Goal: Navigation & Orientation: Go to known website

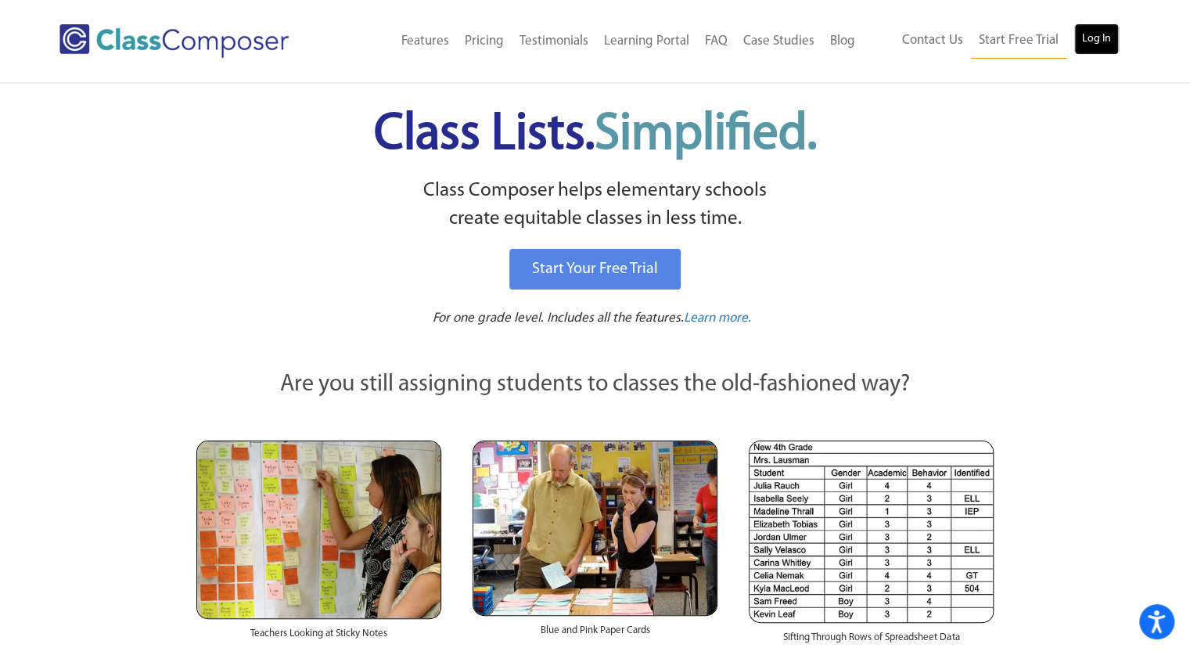
click at [1095, 35] on link "Log In" at bounding box center [1096, 38] width 45 height 31
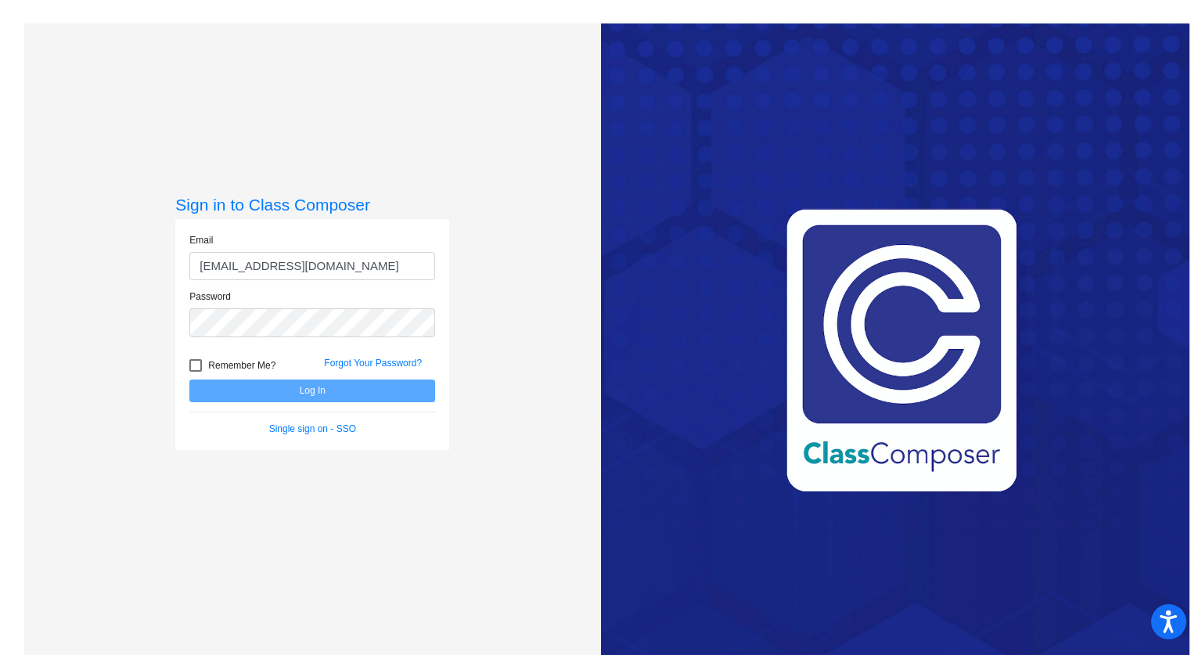
type input "[EMAIL_ADDRESS][DOMAIN_NAME]"
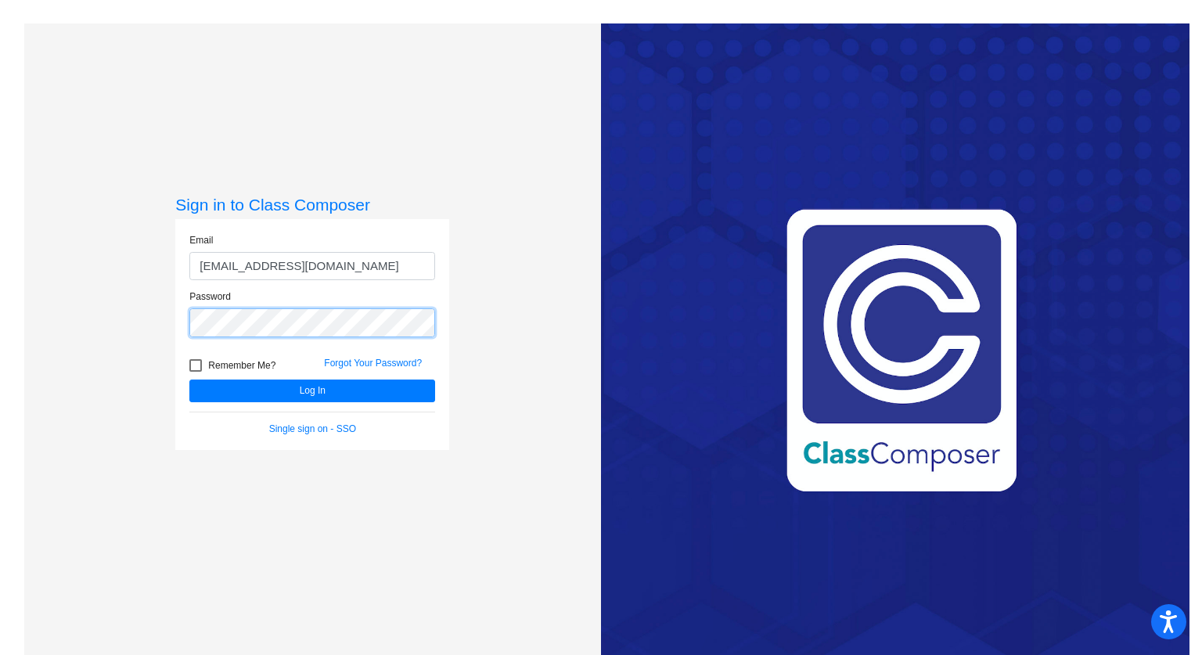
click at [189, 379] on button "Log In" at bounding box center [312, 390] width 246 height 23
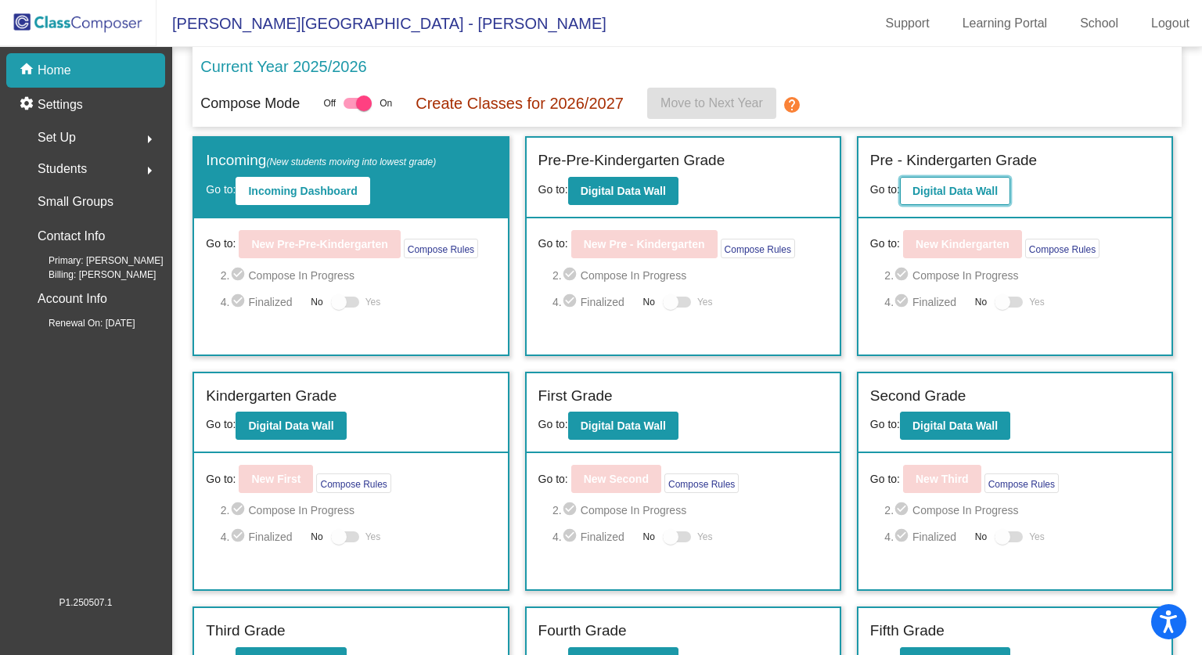
click at [974, 197] on button "Digital Data Wall" at bounding box center [955, 191] width 110 height 28
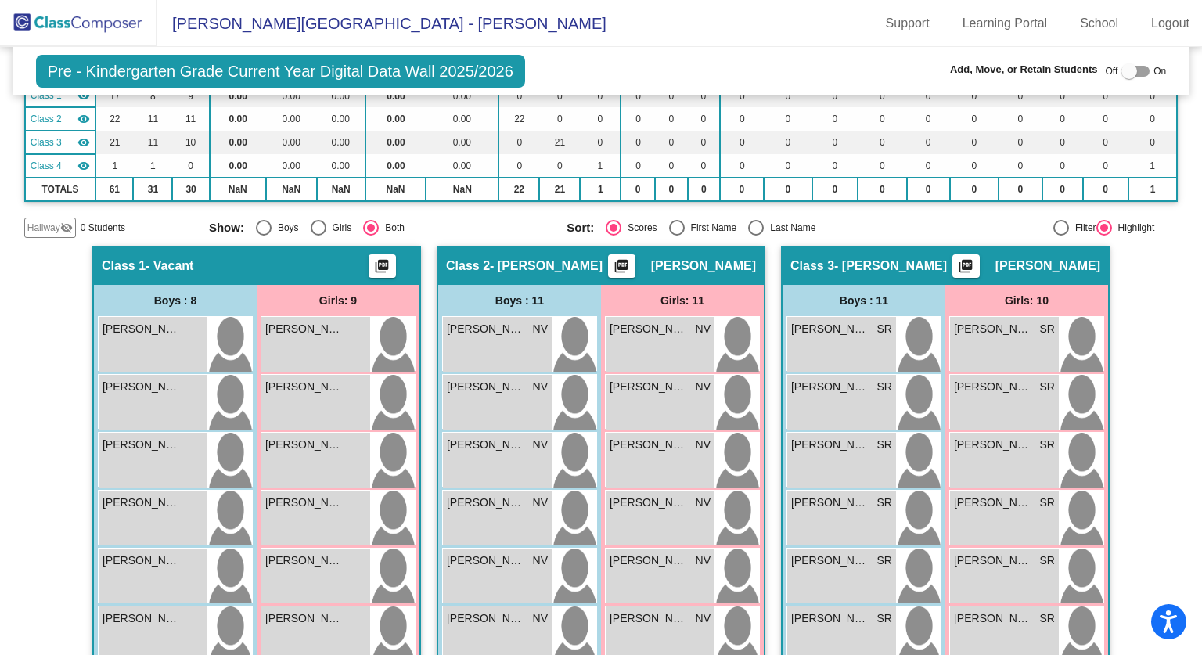
scroll to position [156, 0]
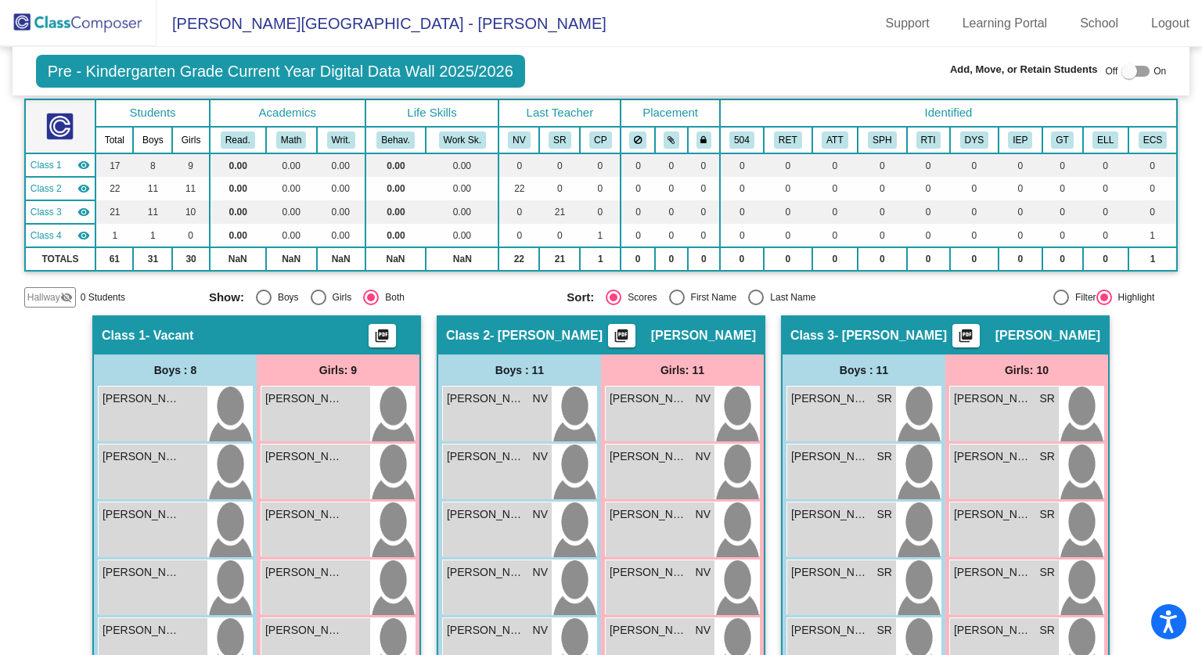
click at [29, 297] on span "Hallway" at bounding box center [43, 297] width 33 height 14
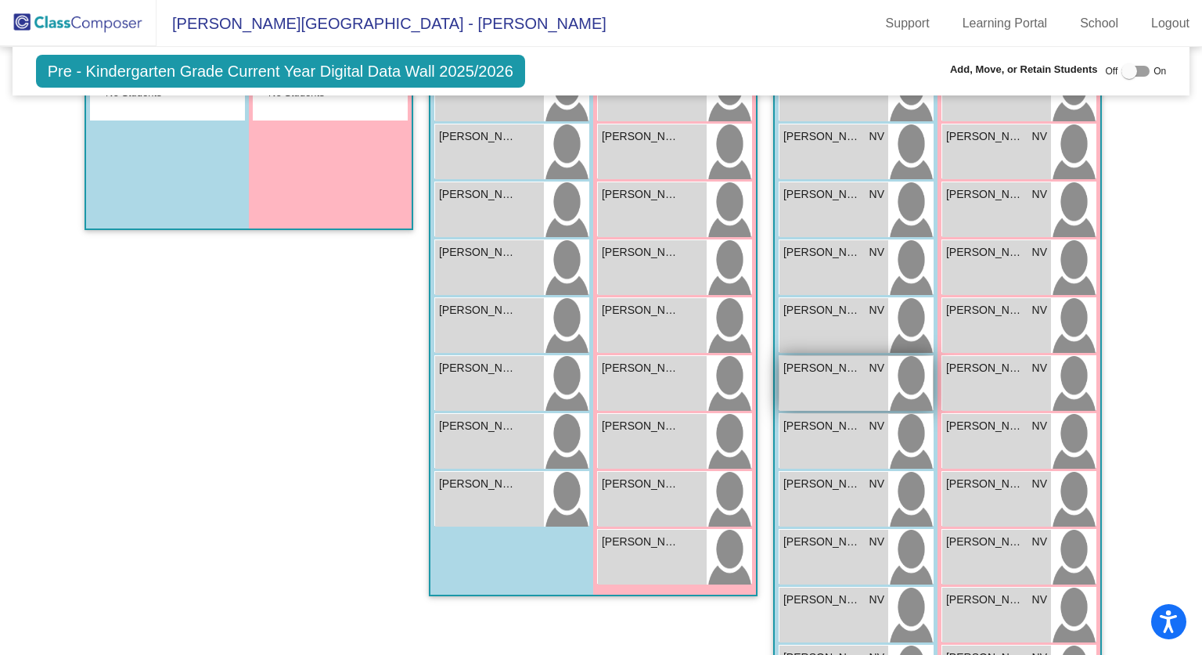
scroll to position [576, 0]
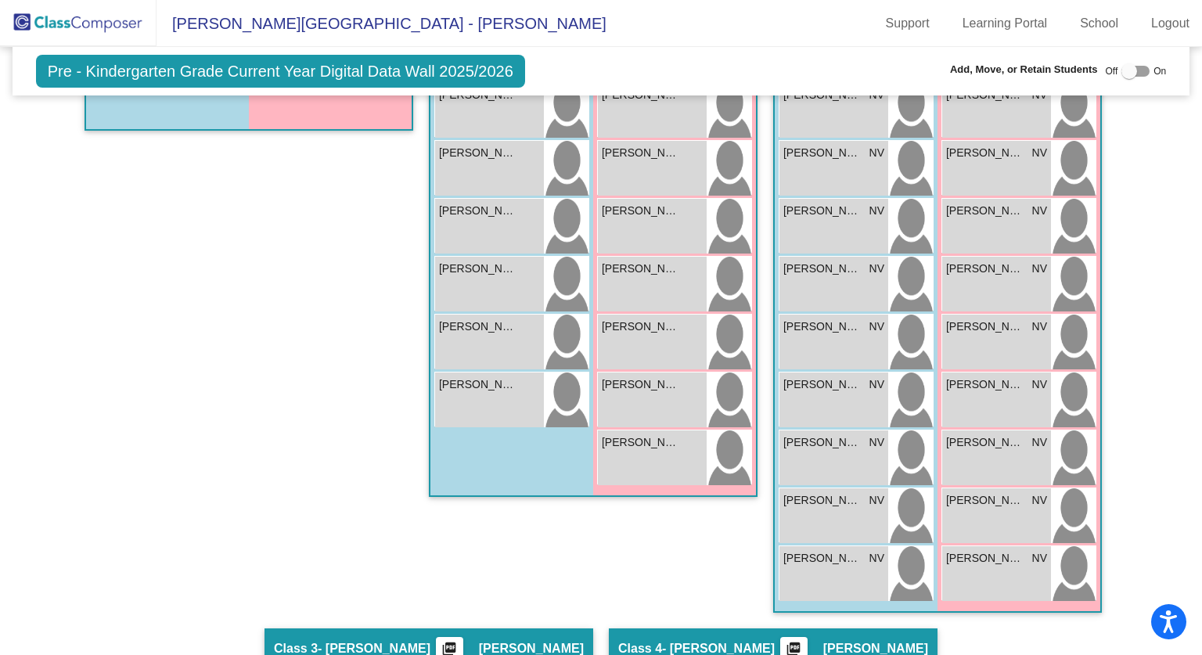
click at [1125, 68] on div at bounding box center [1129, 71] width 16 height 16
checkbox input "true"
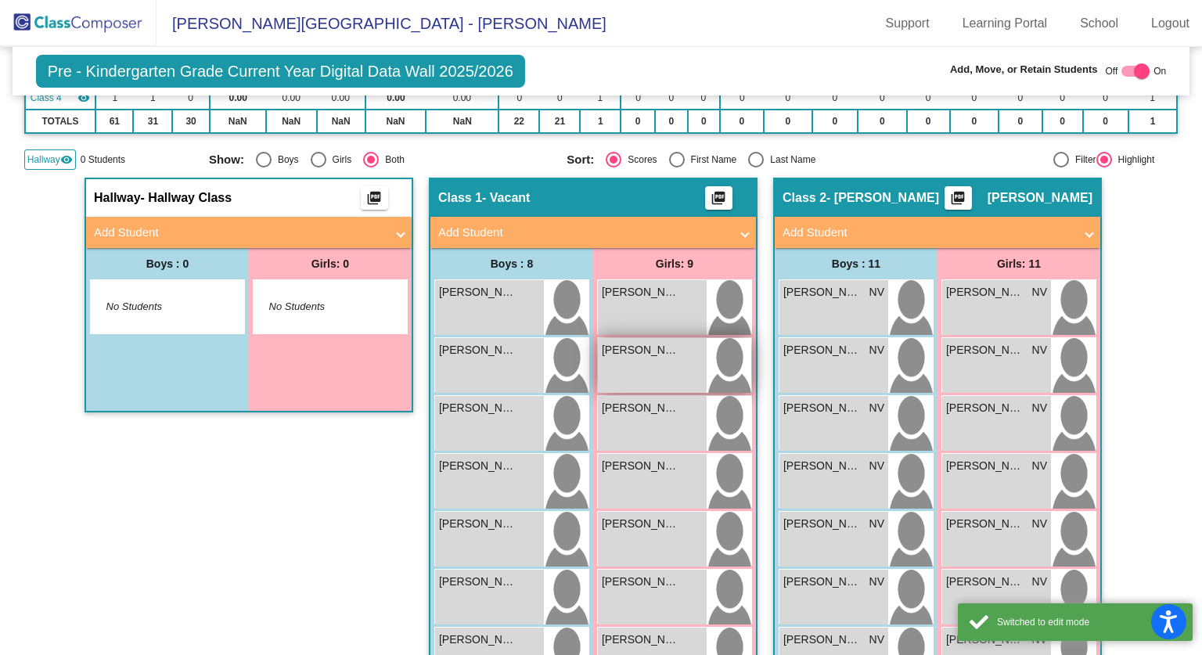
scroll to position [294, 0]
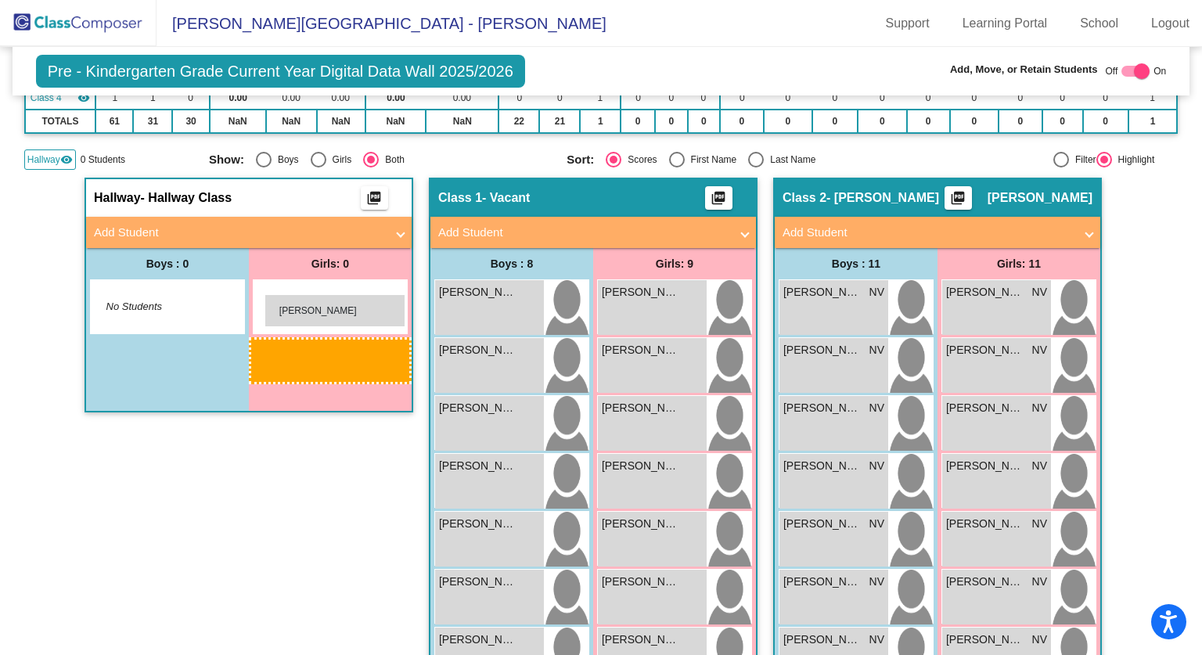
drag, startPoint x: 1025, startPoint y: 315, endPoint x: 264, endPoint y: 294, distance: 760.8
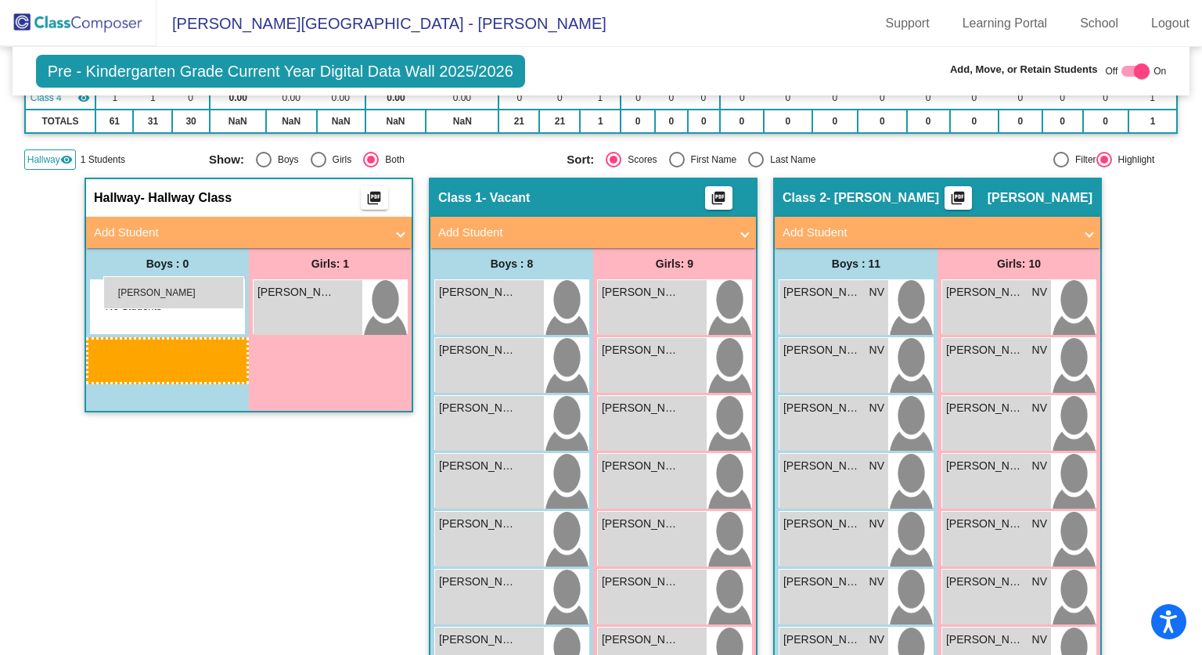
drag, startPoint x: 833, startPoint y: 586, endPoint x: 105, endPoint y: 276, distance: 790.9
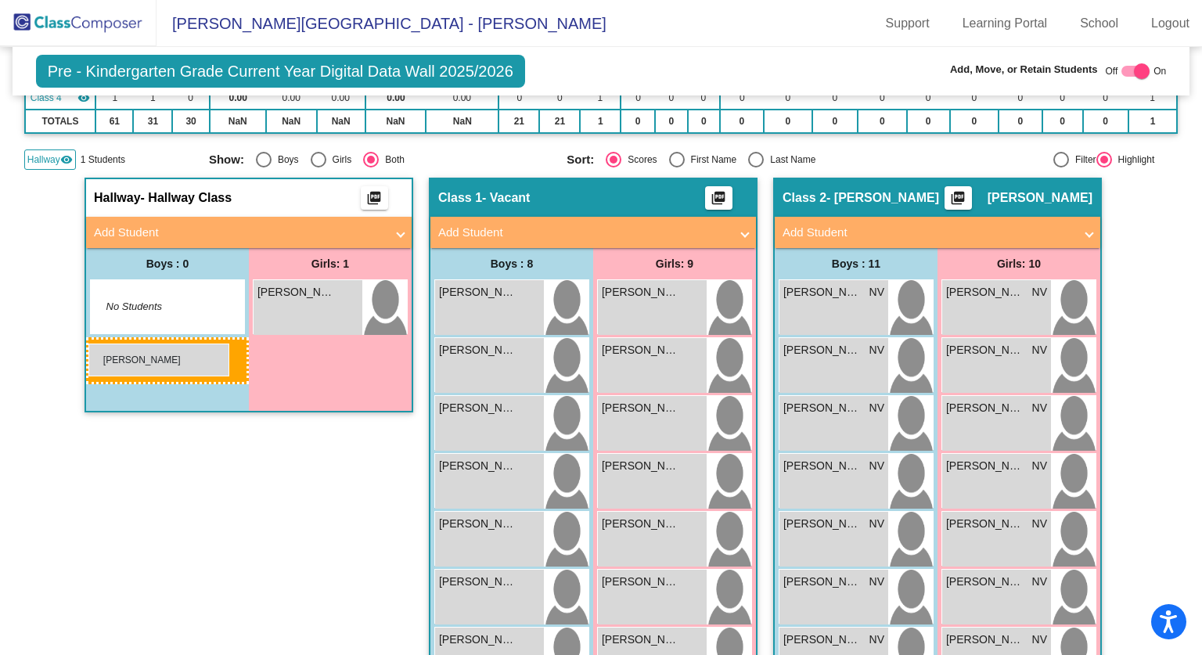
drag, startPoint x: 789, startPoint y: 562, endPoint x: 88, endPoint y: 343, distance: 733.5
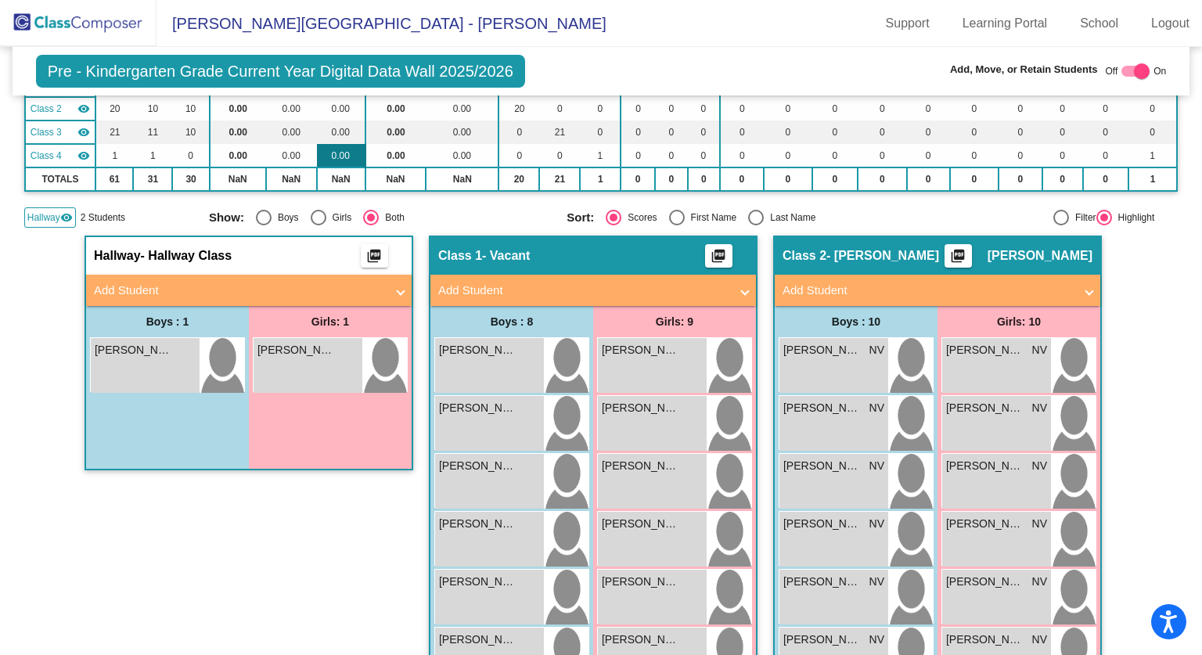
scroll to position [111, 0]
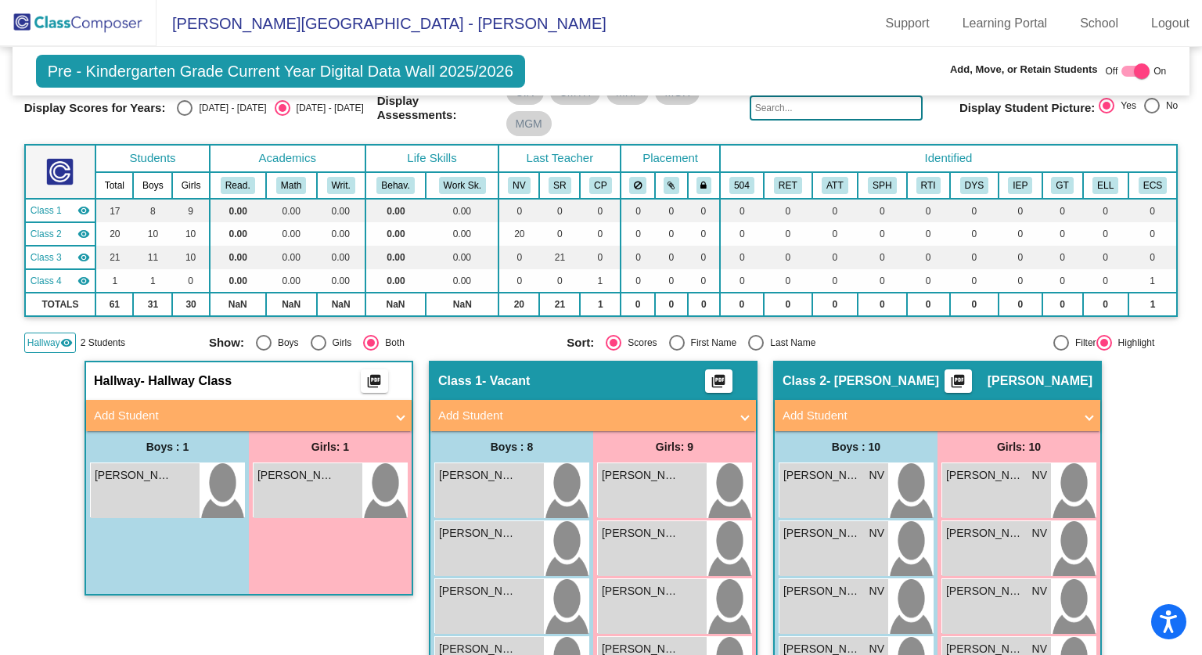
click at [367, 409] on mat-panel-title "Add Student" at bounding box center [239, 416] width 291 height 18
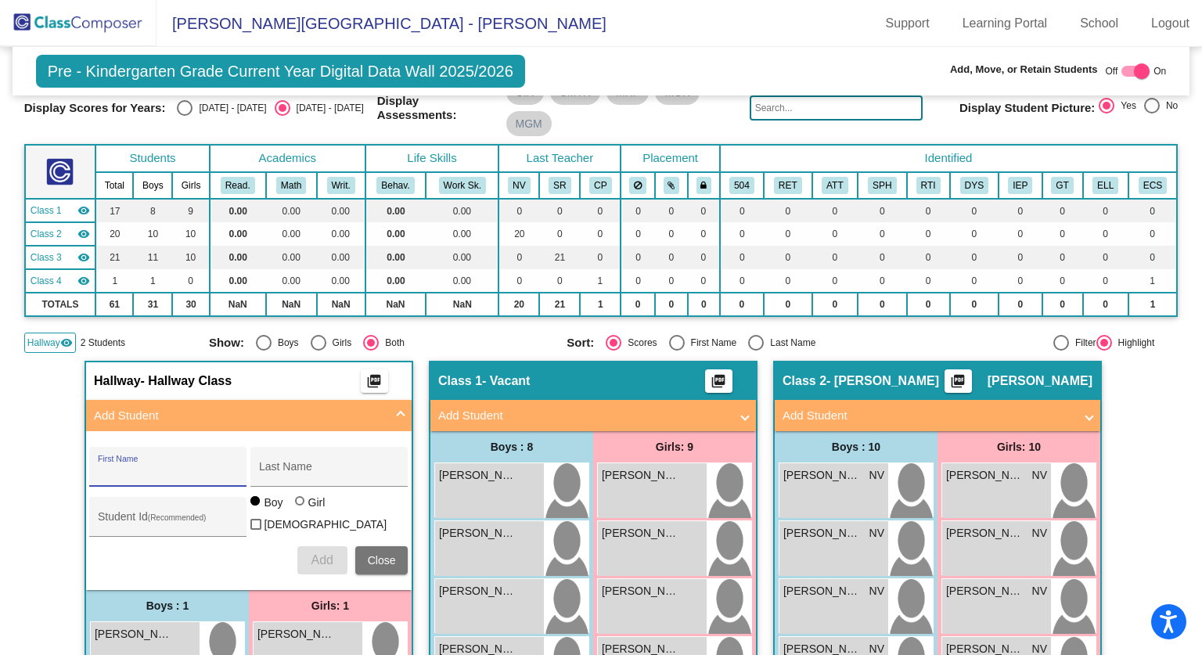
click at [199, 473] on input "First Name" at bounding box center [168, 472] width 141 height 13
type input "Kylie"
type input "Adams"
click at [305, 515] on mat-radio-button "Girl" at bounding box center [312, 505] width 34 height 20
click at [309, 510] on div "Girl" at bounding box center [317, 503] width 18 height 16
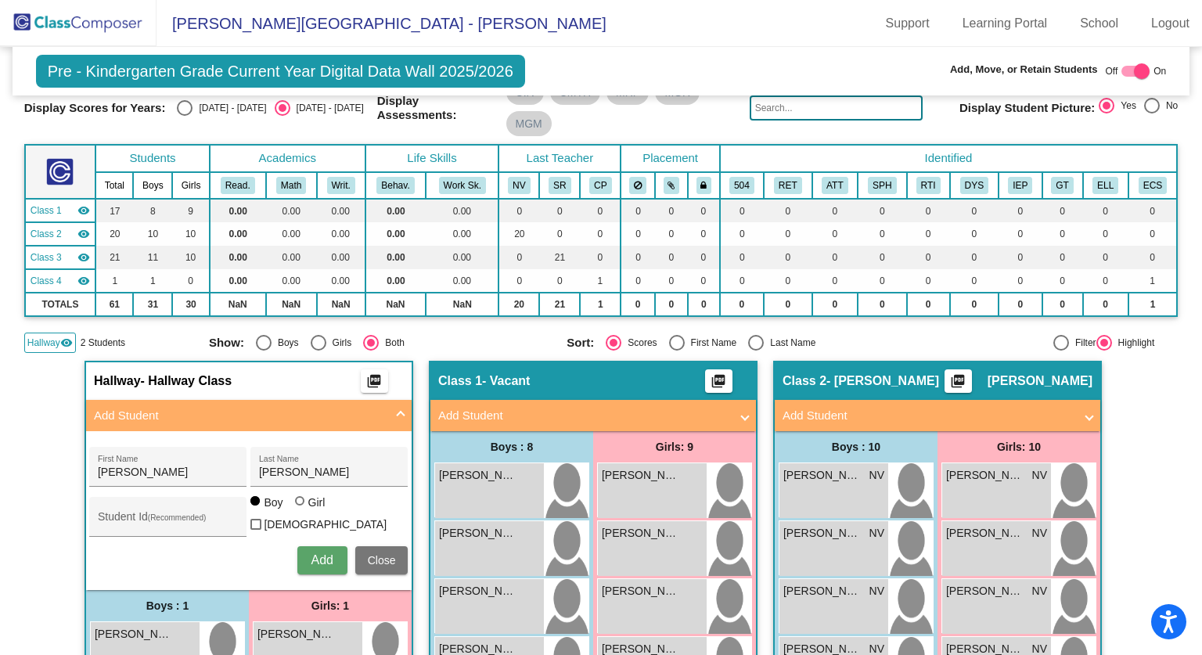
click at [301, 509] on input "Girl" at bounding box center [300, 509] width 1 height 1
radio input "true"
click at [311, 553] on span "Add" at bounding box center [322, 559] width 22 height 13
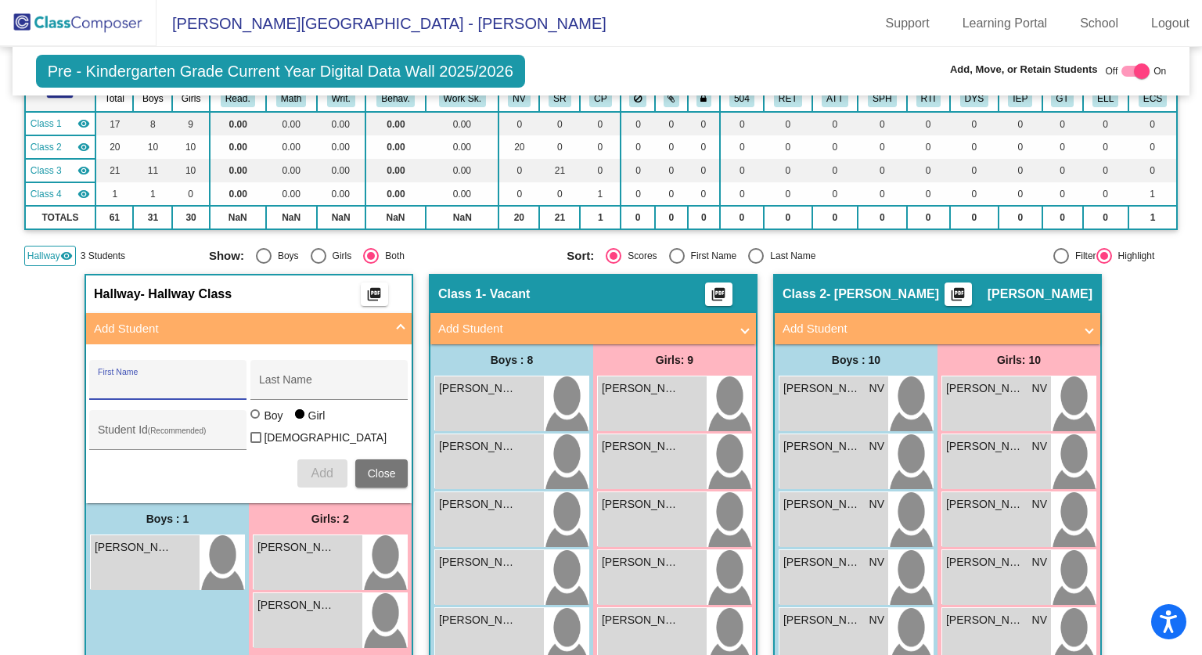
scroll to position [189, 0]
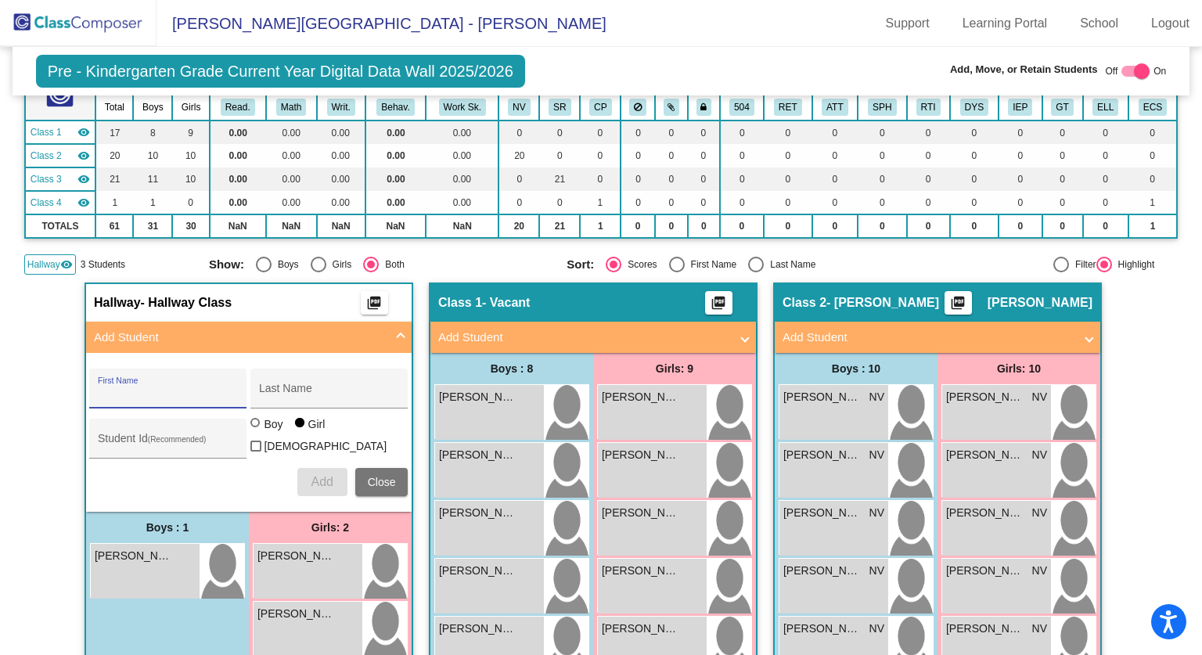
click at [384, 489] on button "Close" at bounding box center [381, 482] width 53 height 28
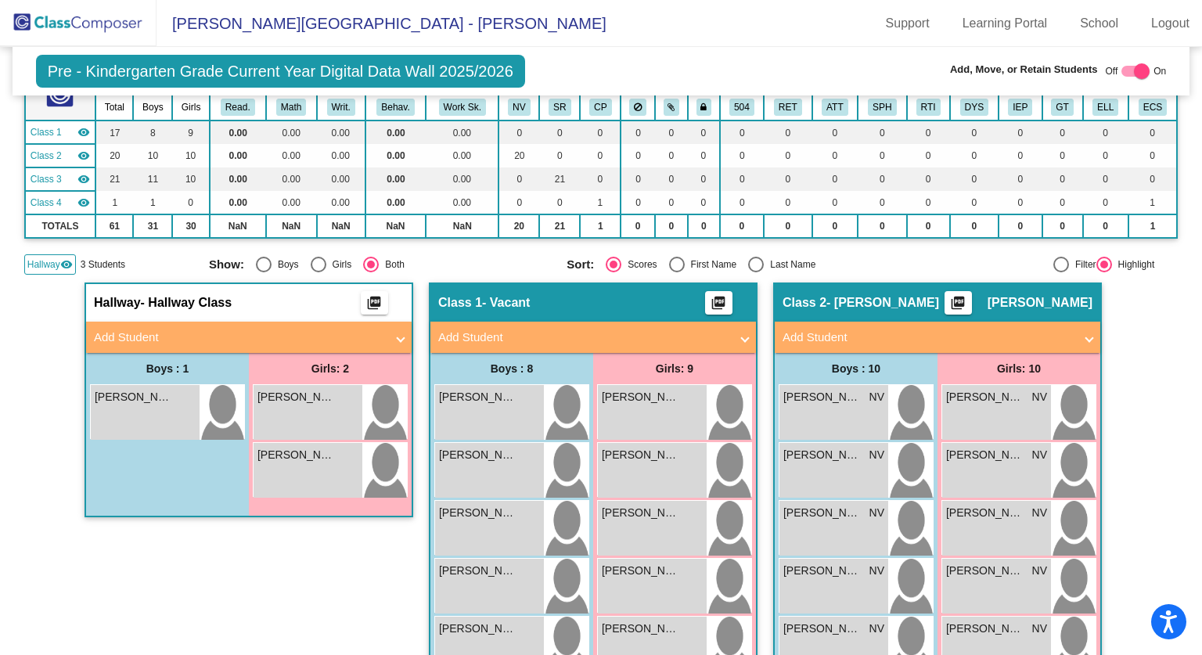
click at [146, 17] on img at bounding box center [78, 23] width 156 height 46
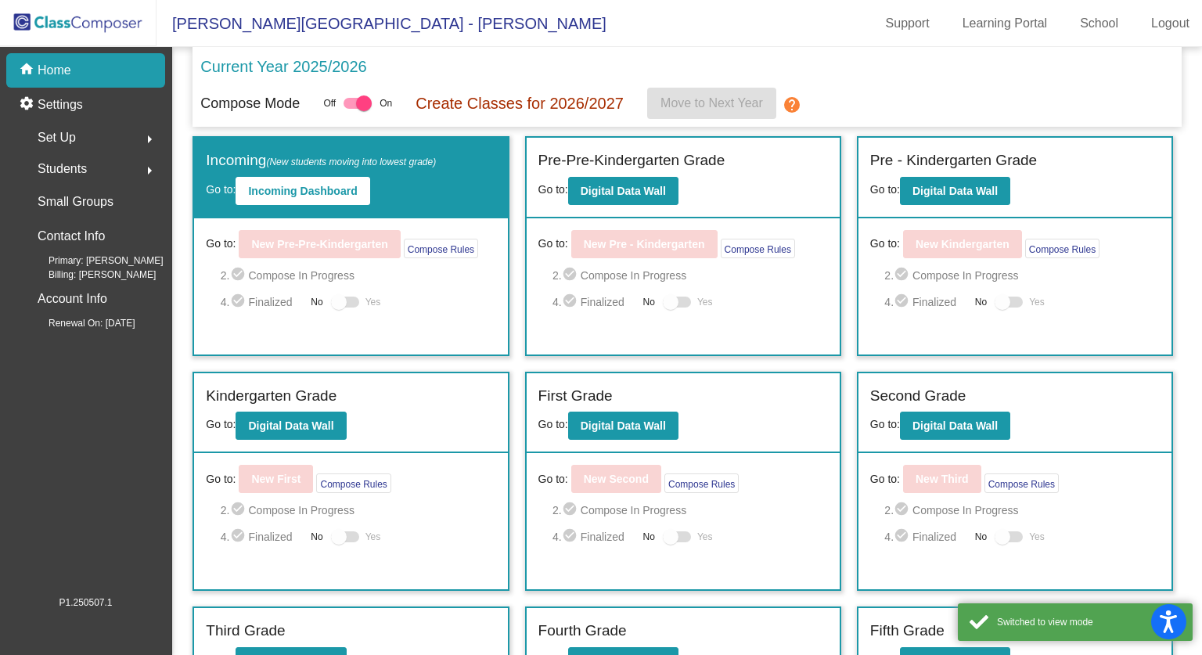
click at [66, 142] on span "Set Up" at bounding box center [57, 138] width 38 height 22
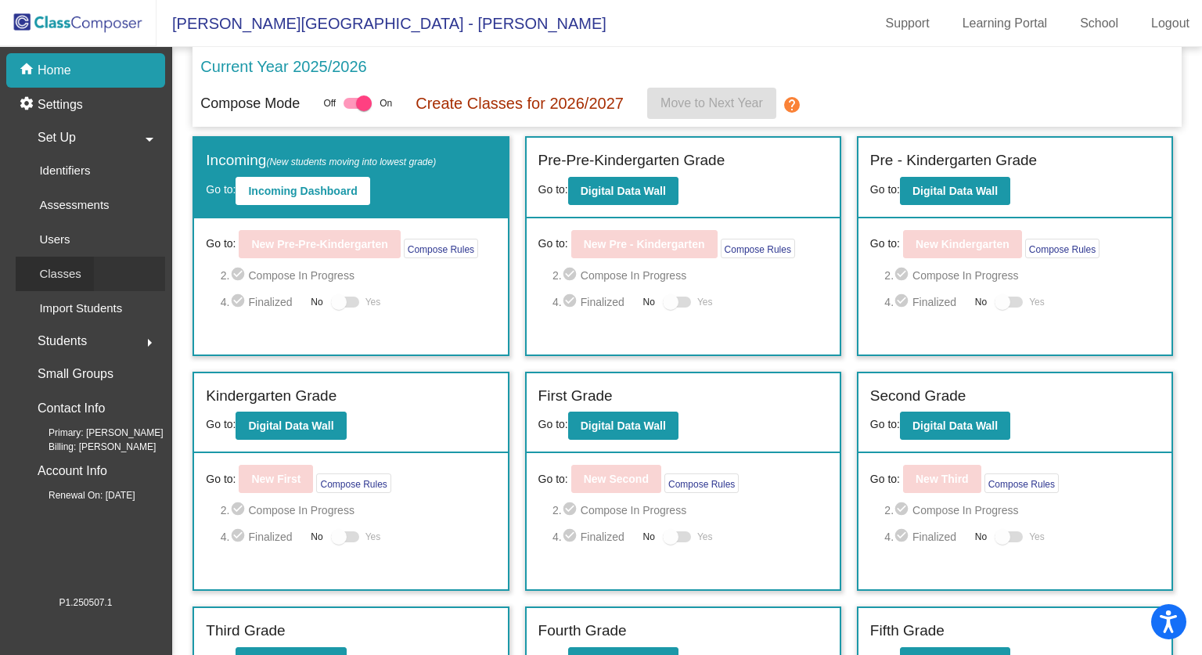
click at [59, 279] on p "Classes" at bounding box center [59, 273] width 41 height 19
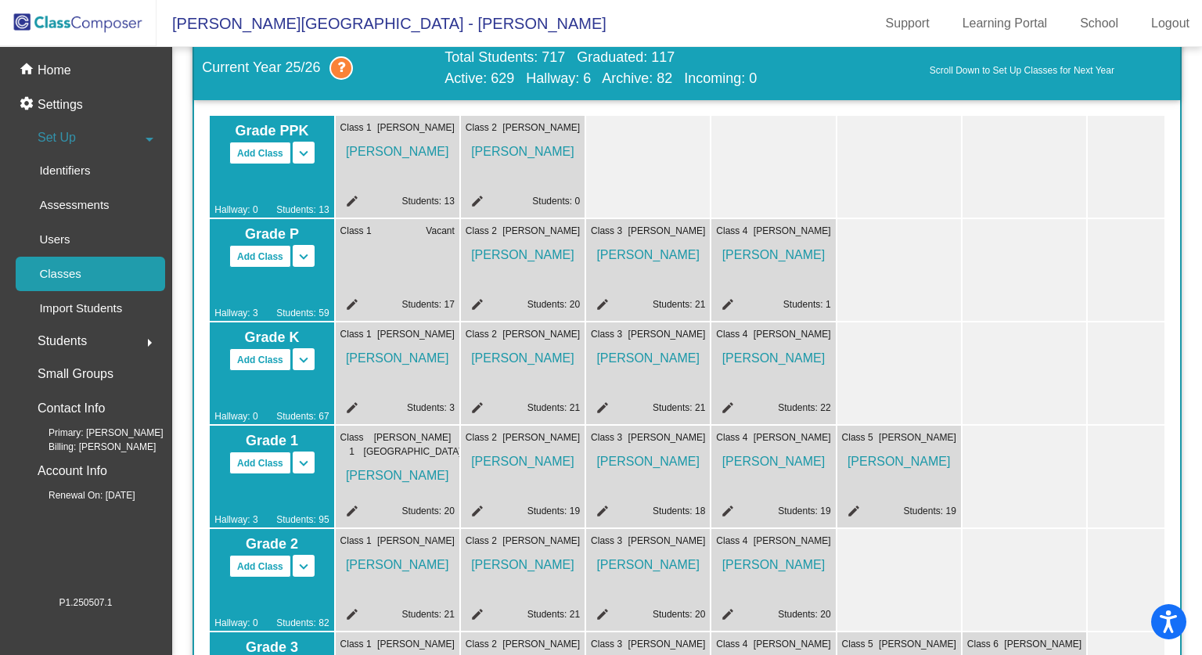
scroll to position [85, 0]
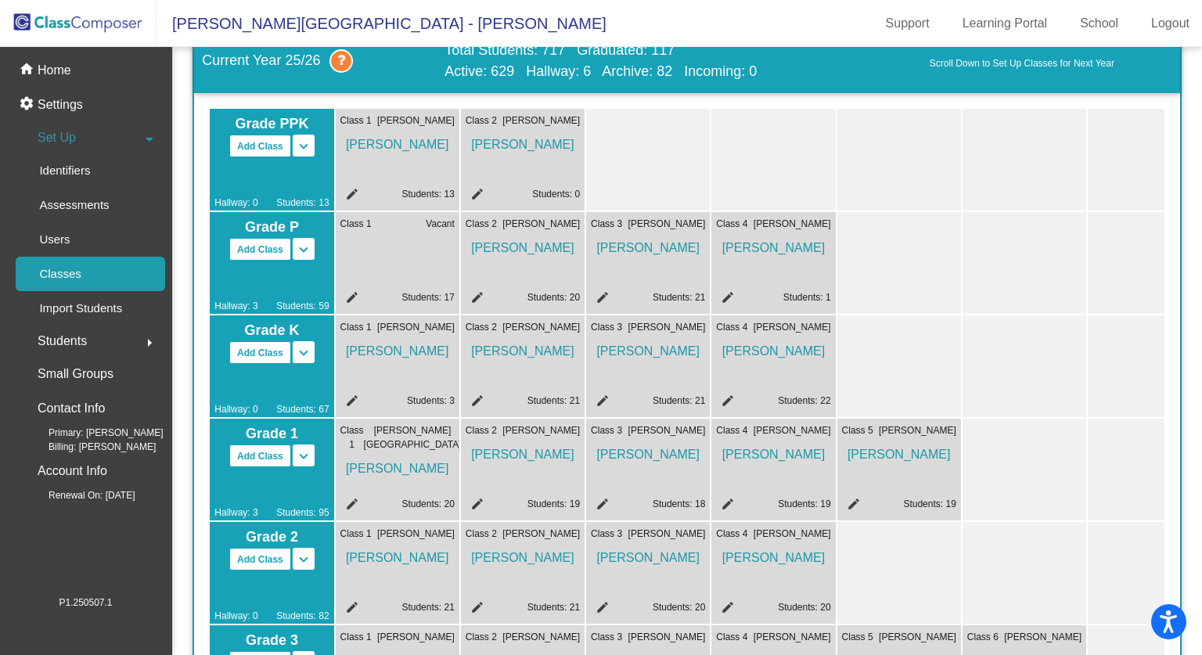
click at [352, 293] on mat-icon "edit" at bounding box center [349, 299] width 19 height 19
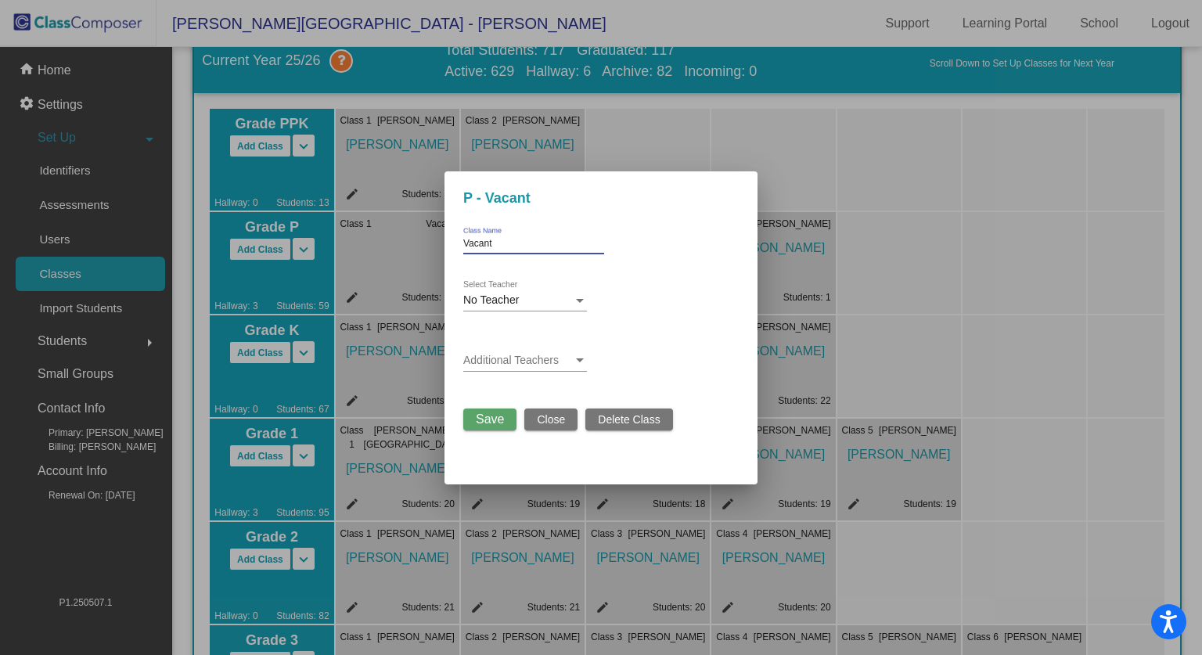
drag, startPoint x: 495, startPoint y: 242, endPoint x: 411, endPoint y: 242, distance: 83.7
click at [411, 242] on div "P - Vacant Vacant Class Name No Teacher Select Teacher Additional Teachers Save…" at bounding box center [601, 327] width 1202 height 655
type input "Utley-Brown"
click at [507, 294] on span "No Teacher" at bounding box center [491, 299] width 56 height 13
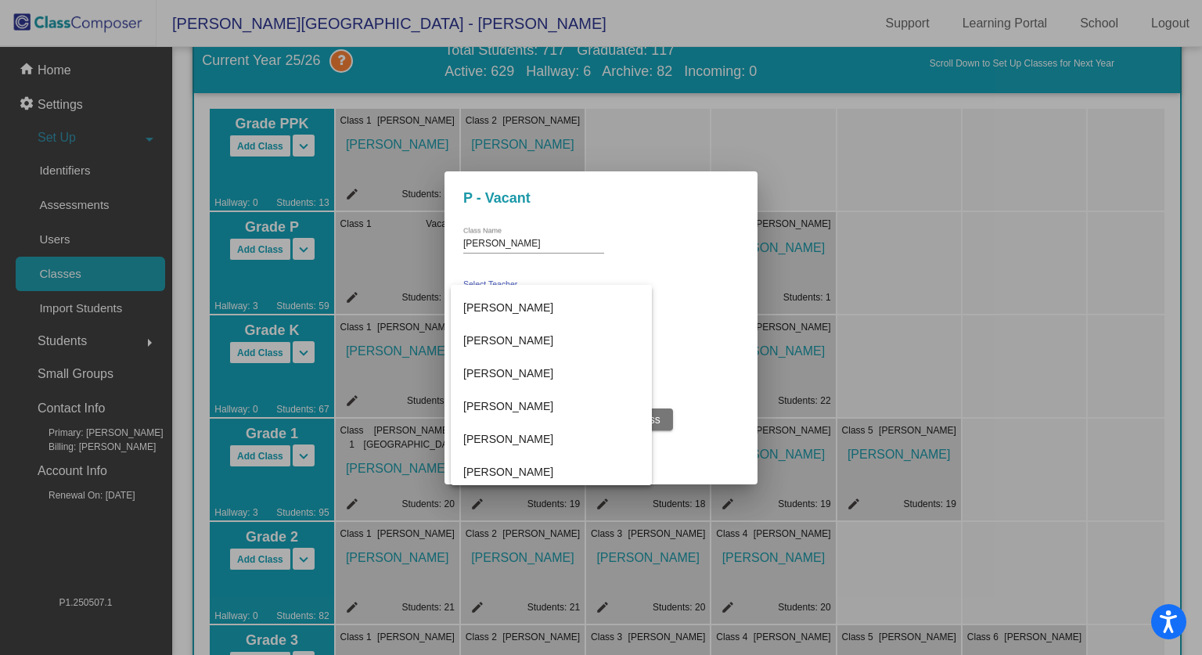
scroll to position [1175, 0]
click at [510, 409] on span "Raven Utley" at bounding box center [551, 407] width 176 height 33
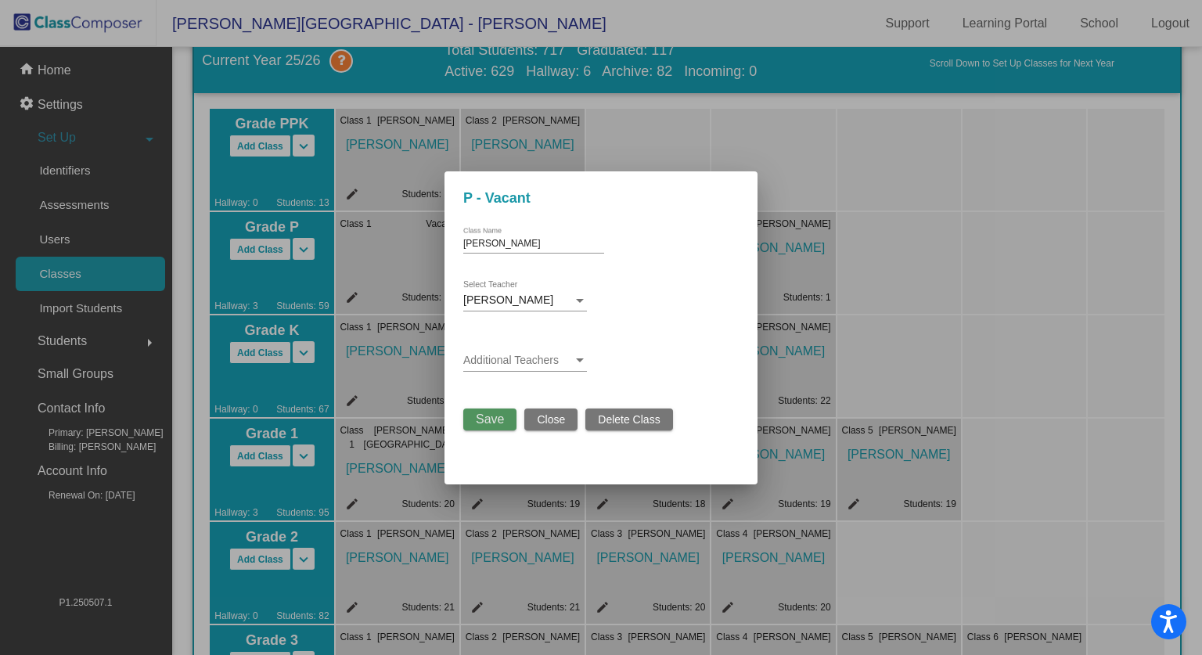
click at [500, 427] on button "Save" at bounding box center [489, 419] width 53 height 22
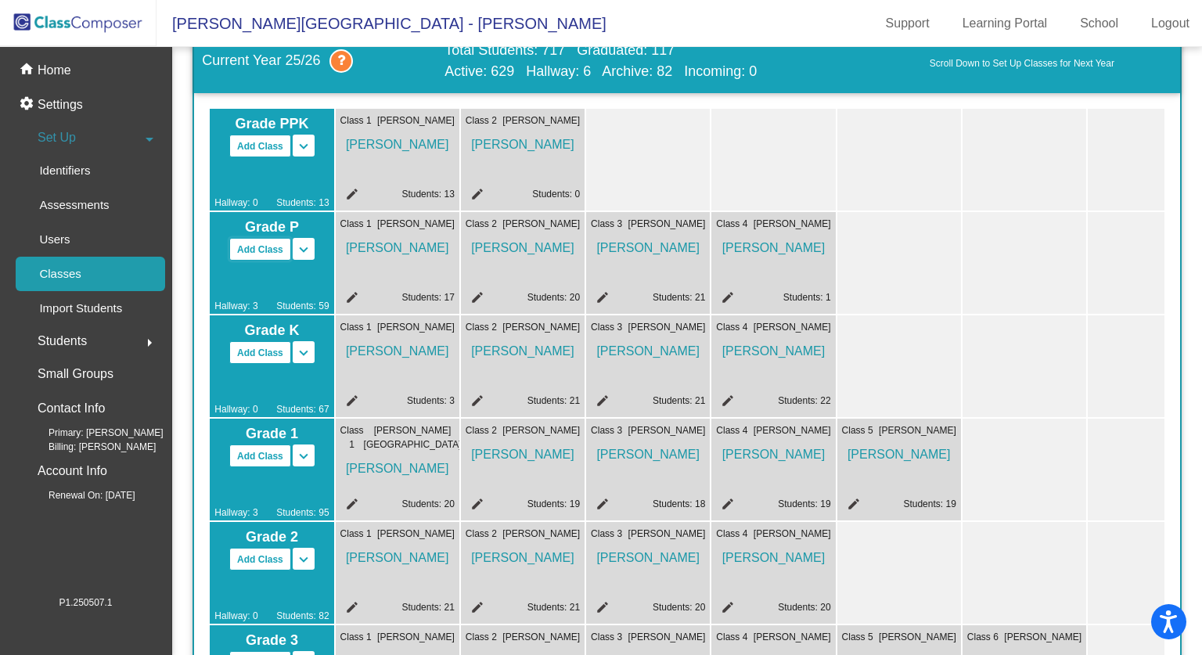
click at [267, 250] on button "Add Class" at bounding box center [260, 249] width 62 height 23
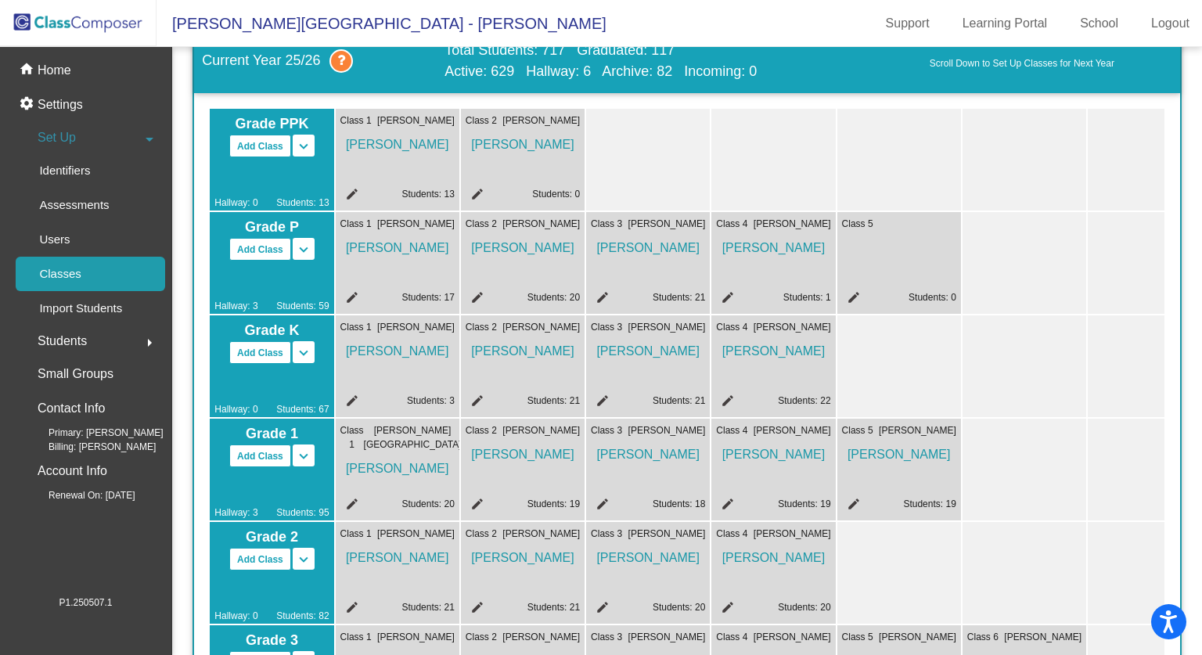
click at [849, 299] on mat-icon "edit" at bounding box center [851, 299] width 19 height 19
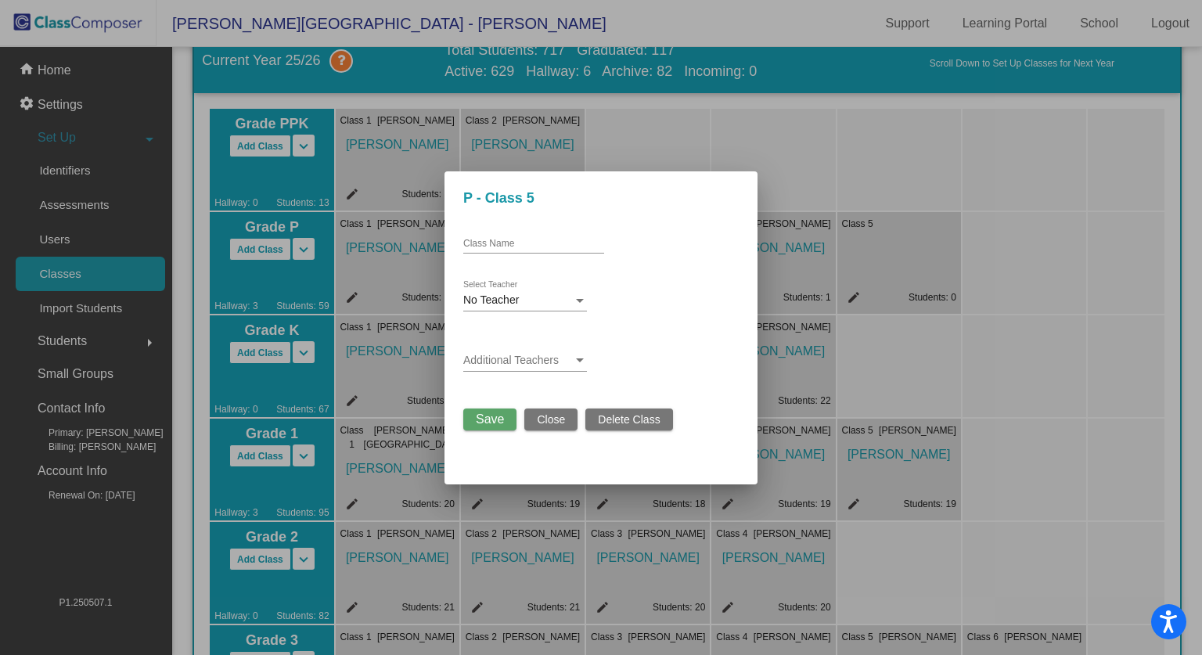
click at [584, 239] on input "Class Name" at bounding box center [533, 244] width 141 height 11
type input "S"
type input "Davis"
click at [556, 307] on div "No Teacher" at bounding box center [518, 300] width 110 height 13
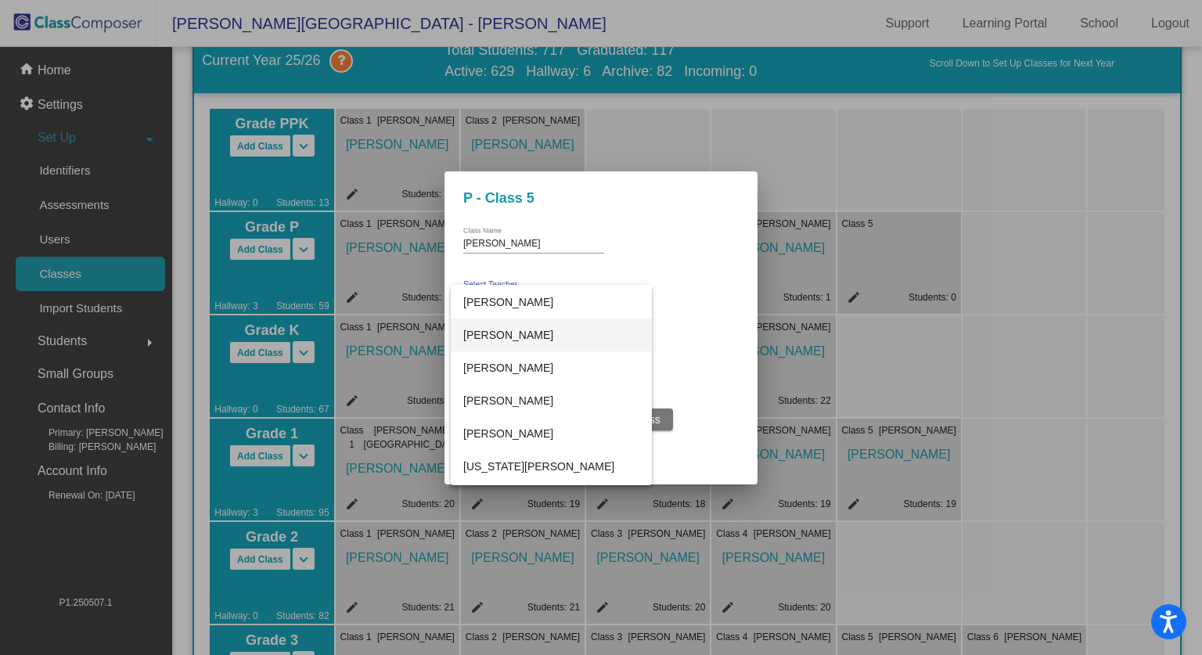
scroll to position [1330, 0]
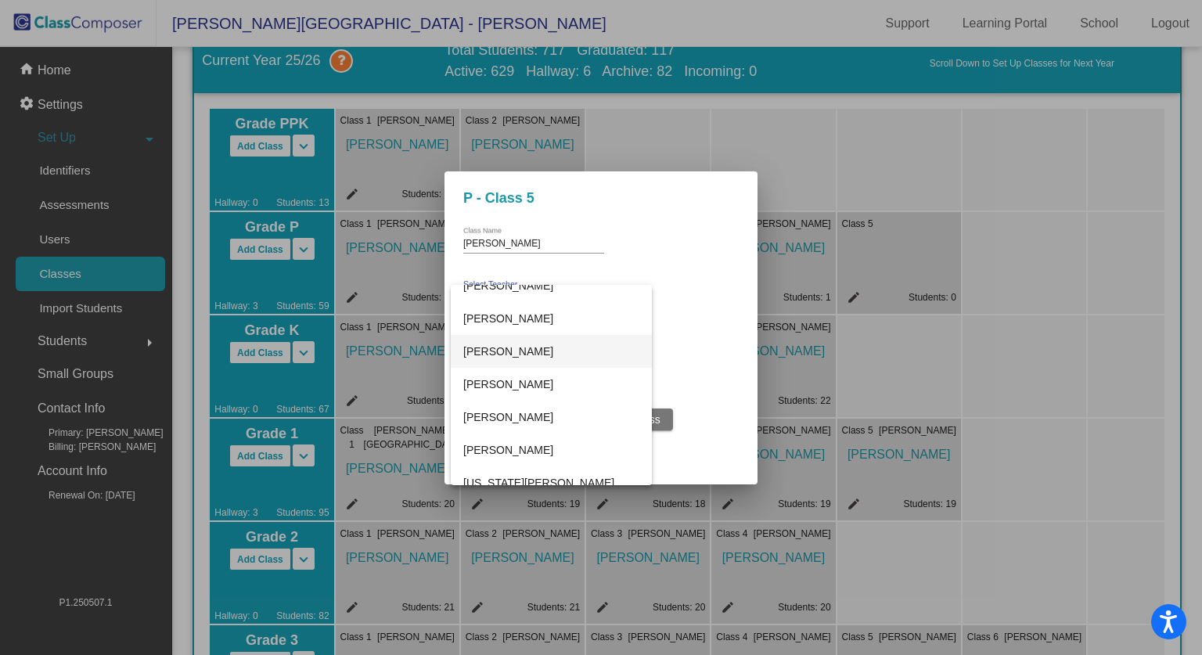
click at [534, 356] on span "Serena Davis" at bounding box center [551, 351] width 176 height 33
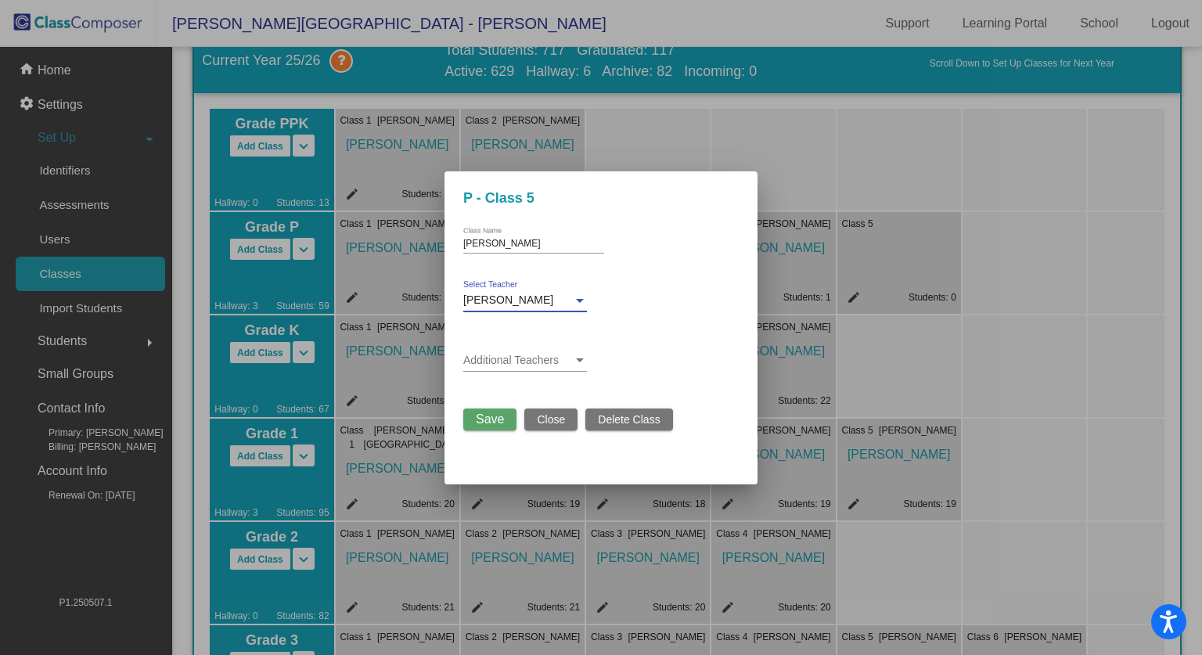
click at [484, 428] on button "Save" at bounding box center [489, 419] width 53 height 22
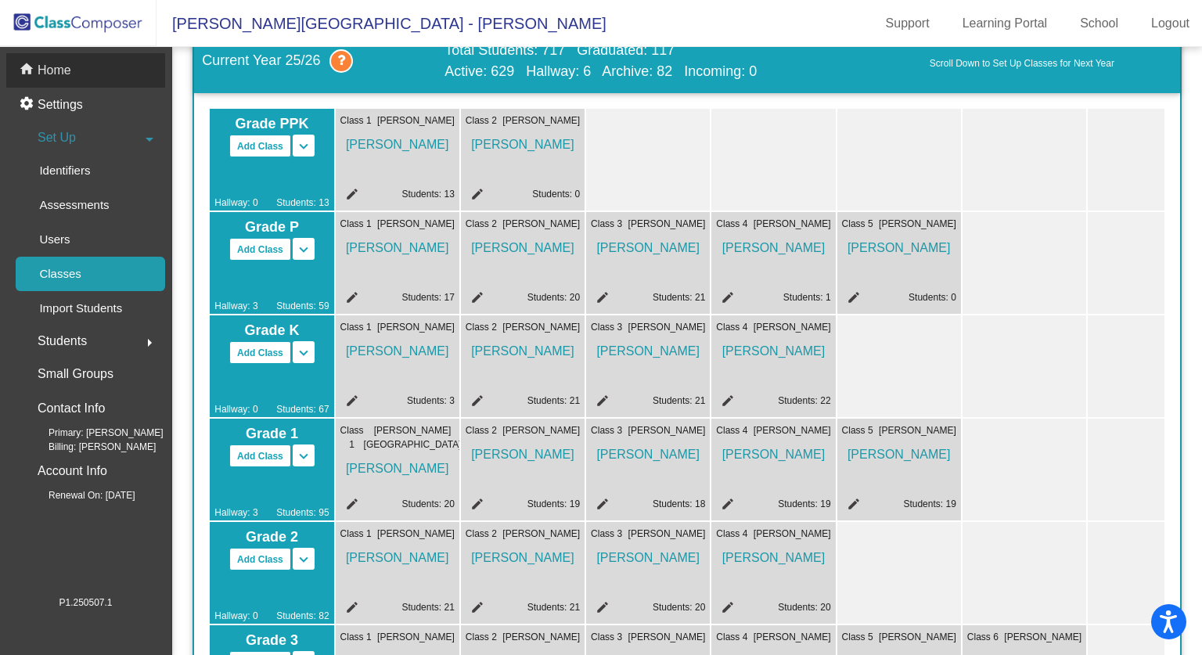
click at [70, 77] on p "Home" at bounding box center [55, 70] width 34 height 19
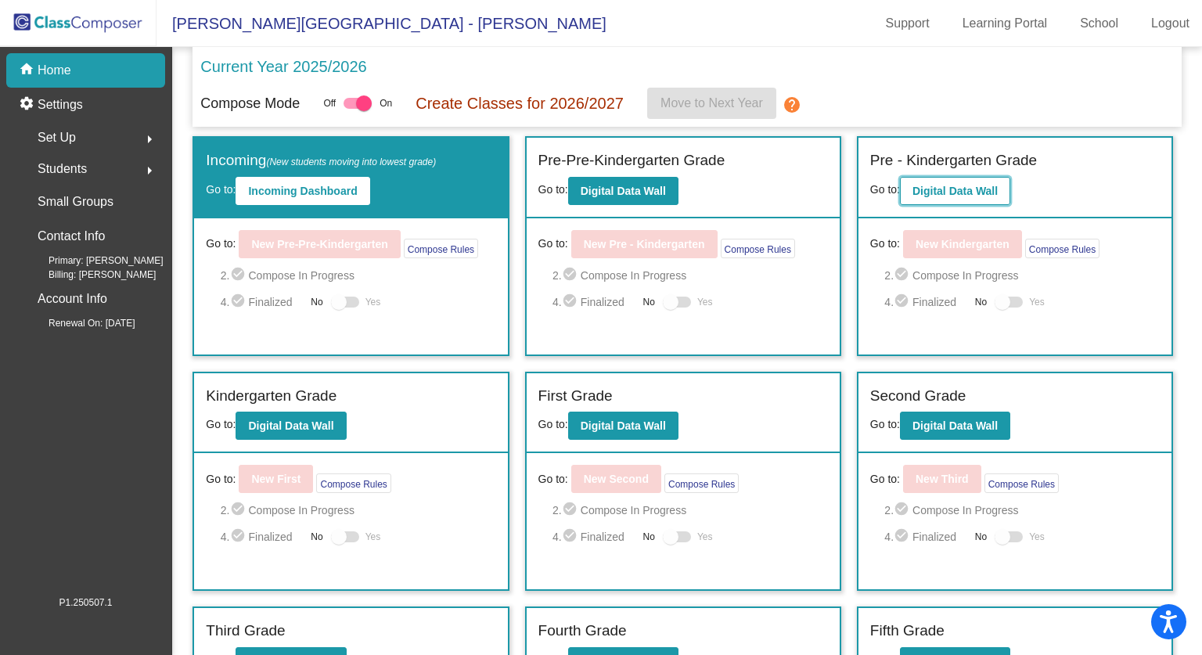
click at [986, 192] on b "Digital Data Wall" at bounding box center [954, 191] width 85 height 13
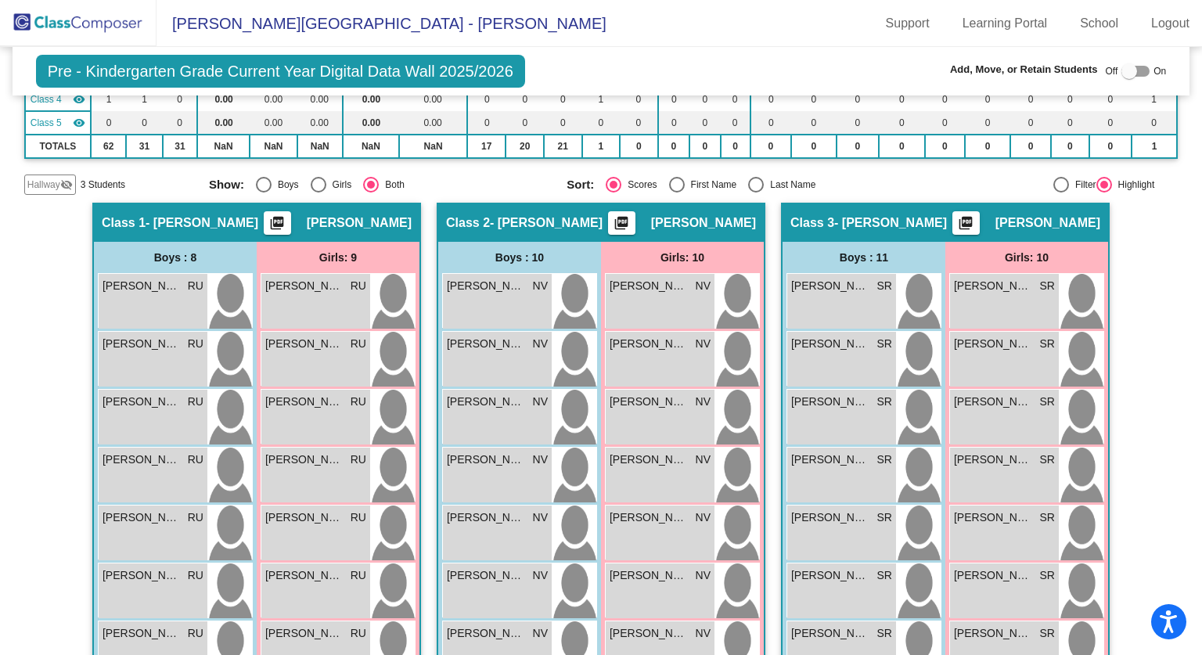
scroll to position [78, 0]
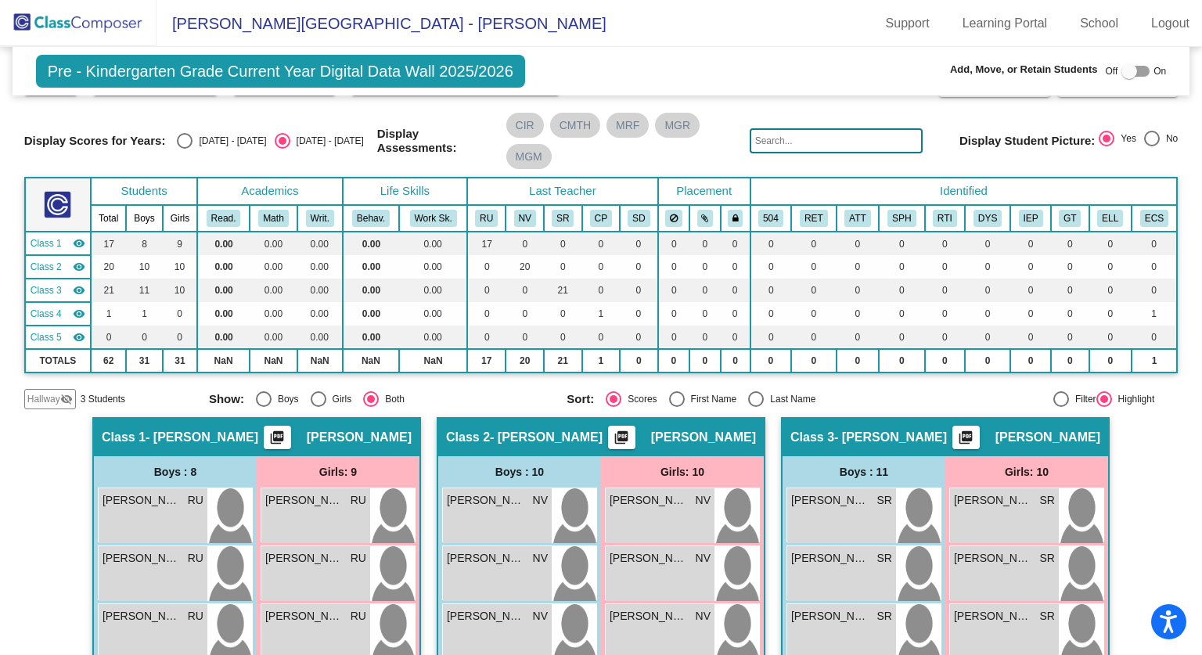
click at [58, 401] on span "Hallway" at bounding box center [43, 399] width 33 height 14
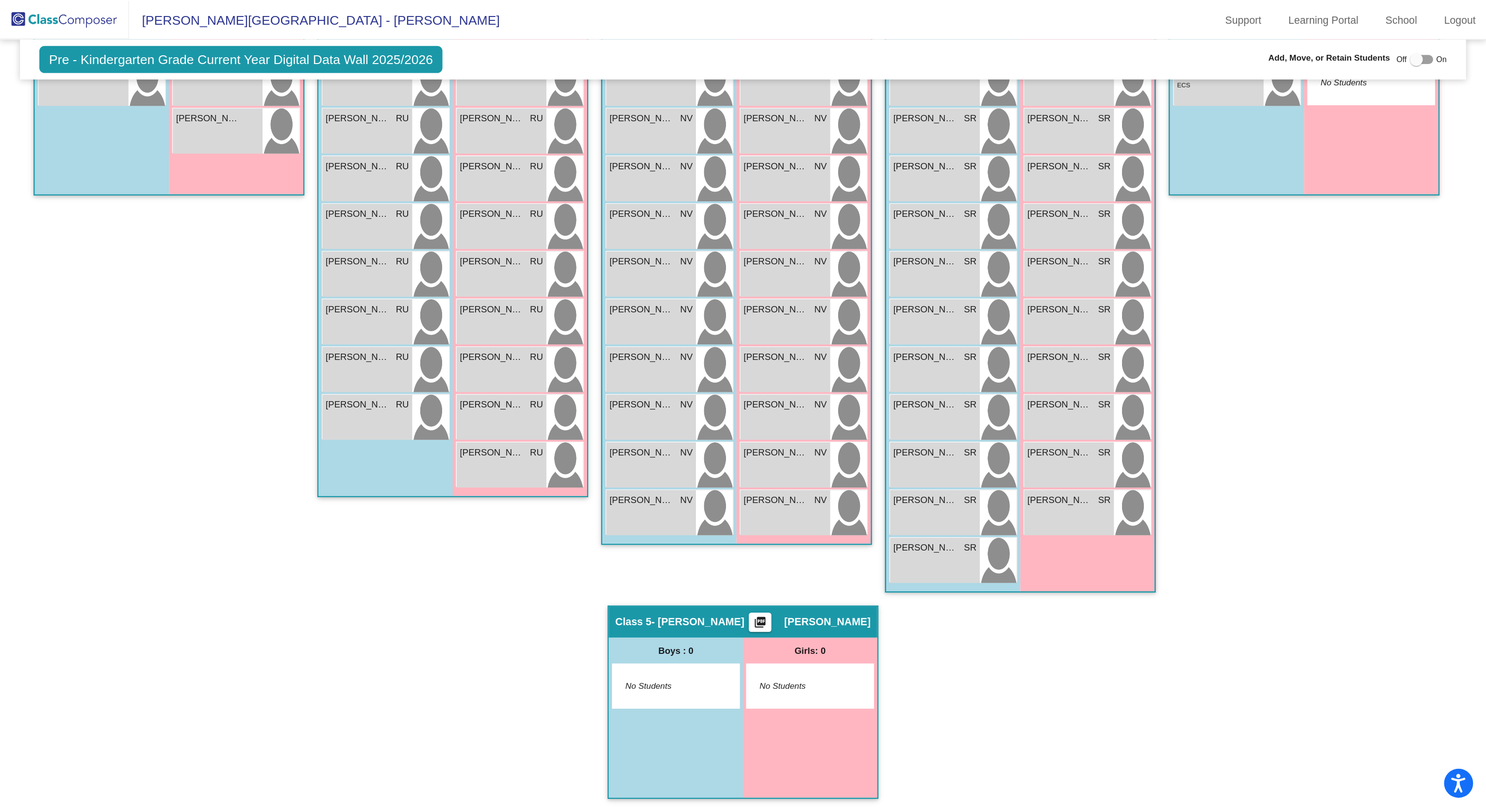
scroll to position [0, 0]
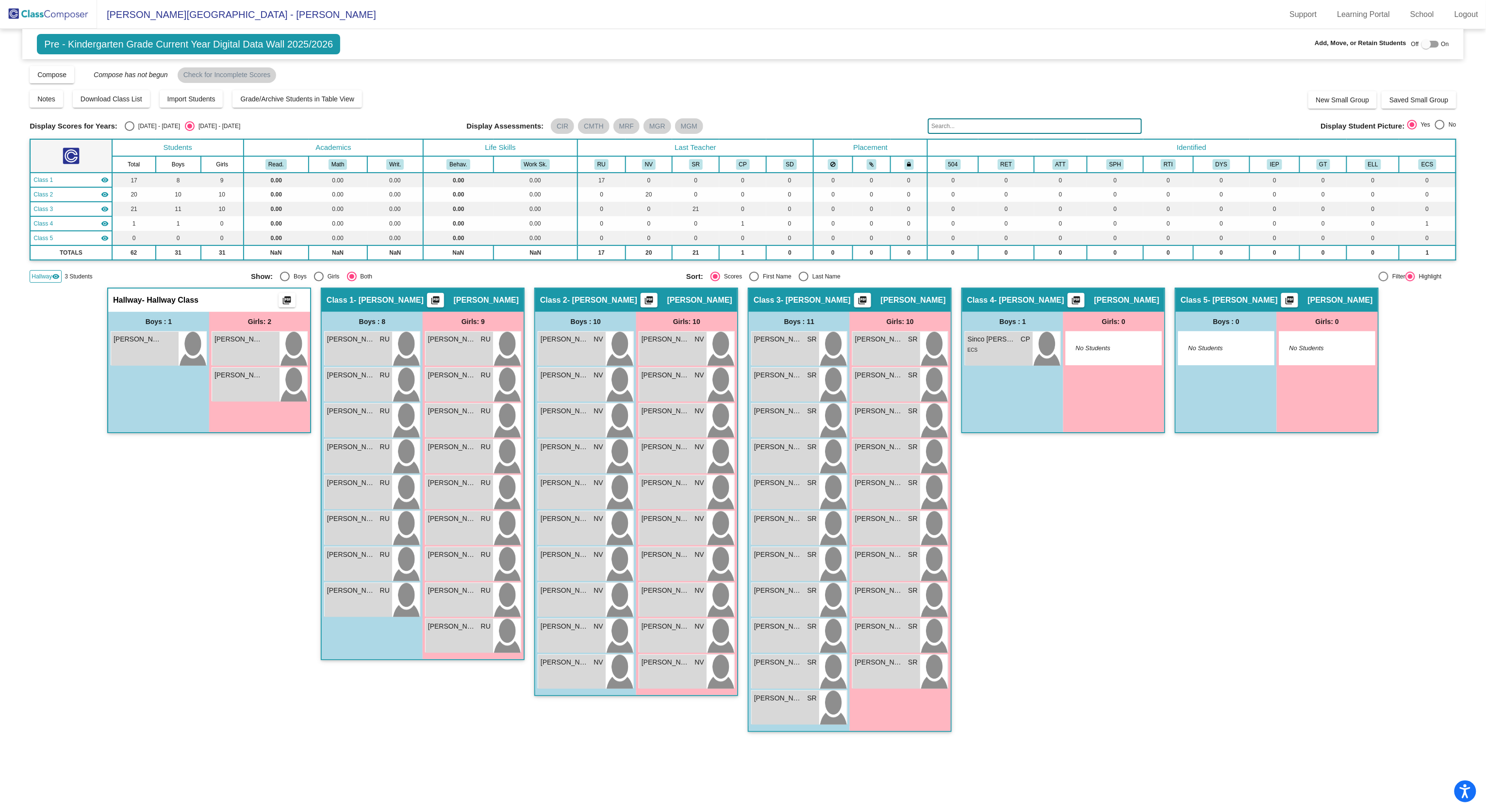
drag, startPoint x: 87, startPoint y: 1, endPoint x: 1023, endPoint y: 606, distance: 1114.5
click at [745, 405] on div "Class 4 - C. Perez picture_as_pdf Cierra Perez Add Student First Name Last Name…" at bounding box center [1063, 514] width 204 height 454
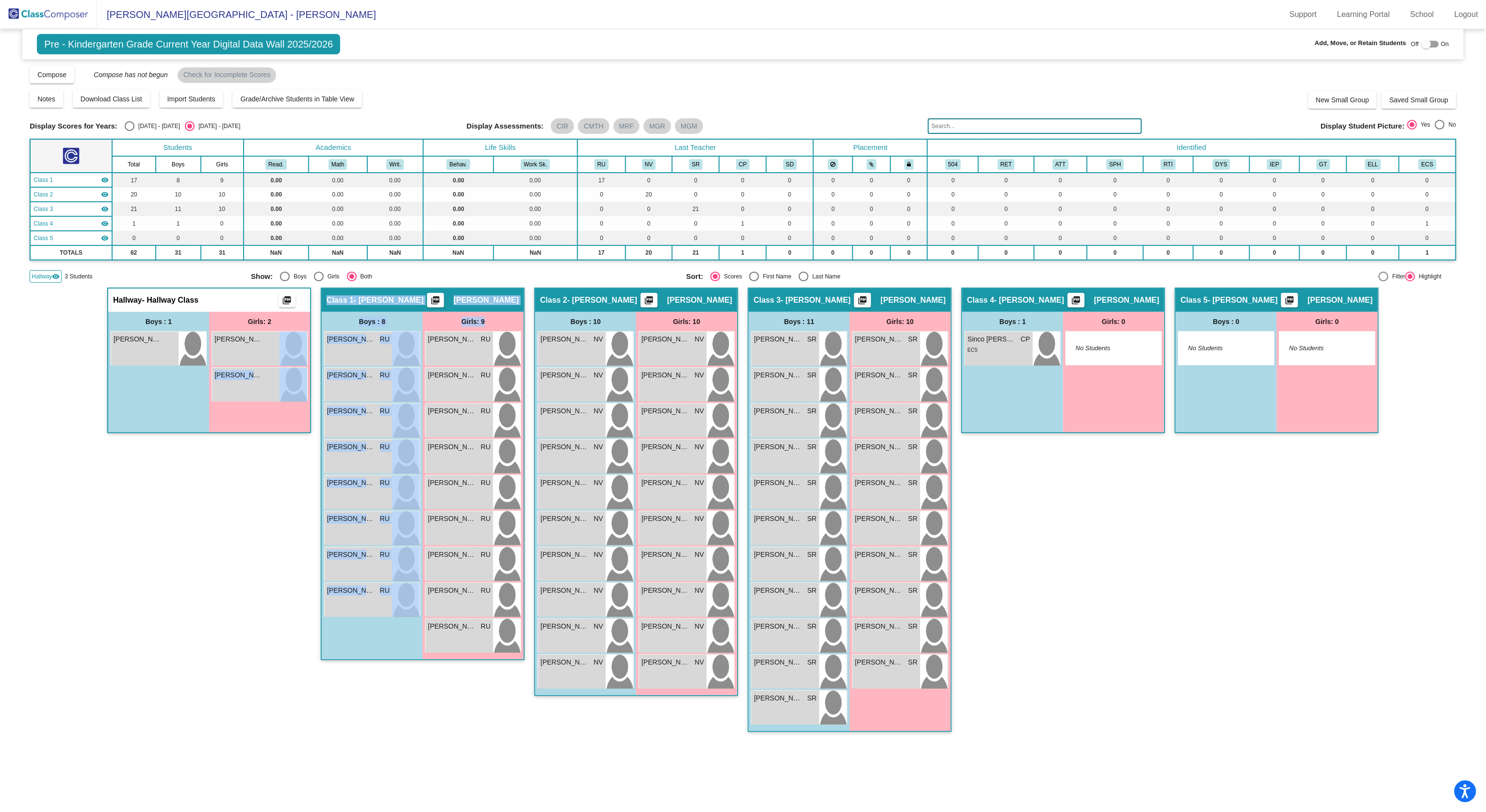
drag, startPoint x: 244, startPoint y: 349, endPoint x: 523, endPoint y: 328, distance: 279.8
click at [523, 328] on div "Hallway - Hallway Class picture_as_pdf Add Student First Name Last Name Student…" at bounding box center [743, 514] width 1426 height 454
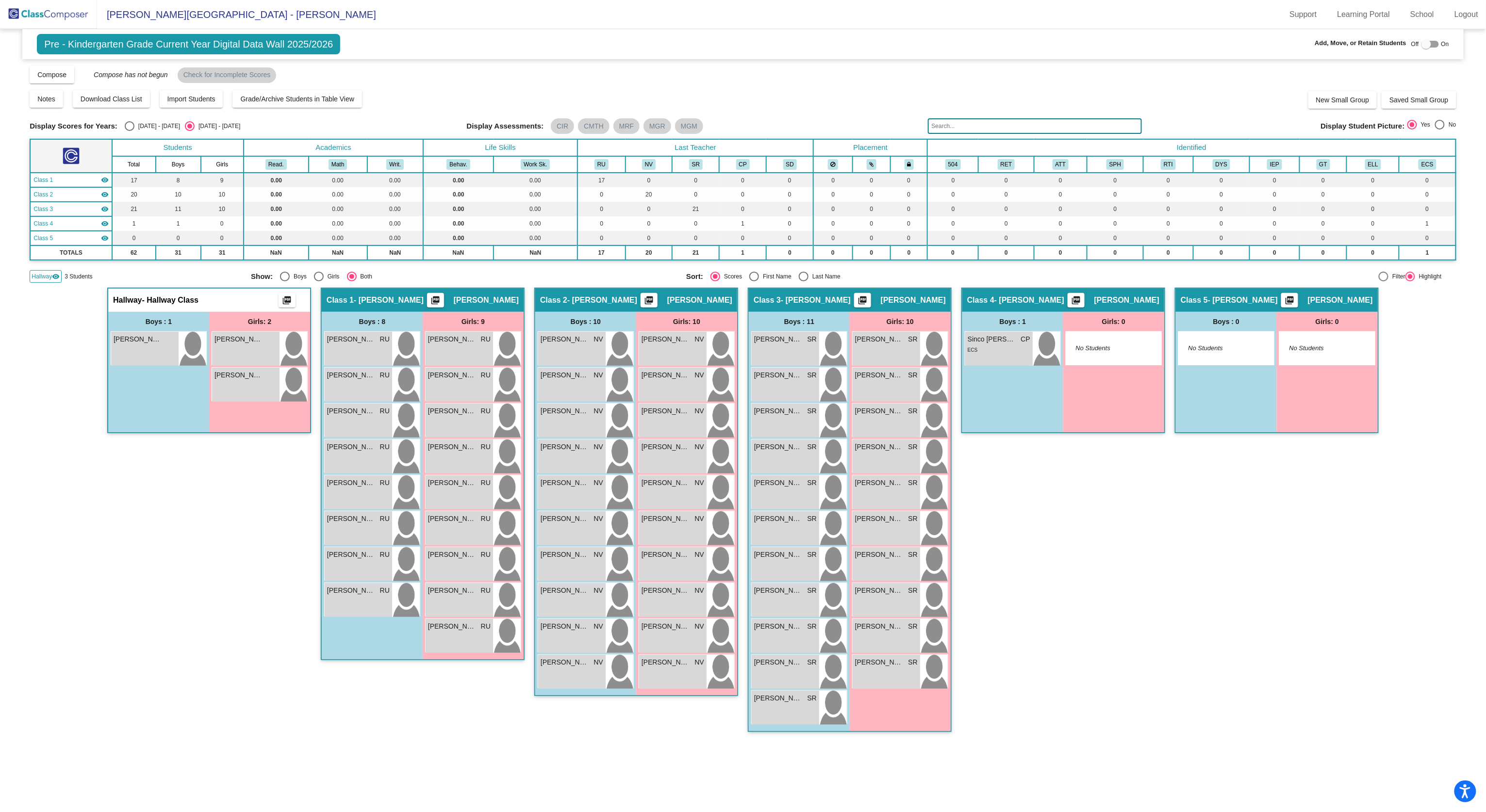
click at [208, 405] on div "Hallway - Hallway Class picture_as_pdf Add Student First Name Last Name Student…" at bounding box center [209, 514] width 204 height 454
click at [745, 48] on div at bounding box center [1426, 44] width 10 height 10
checkbox input "true"
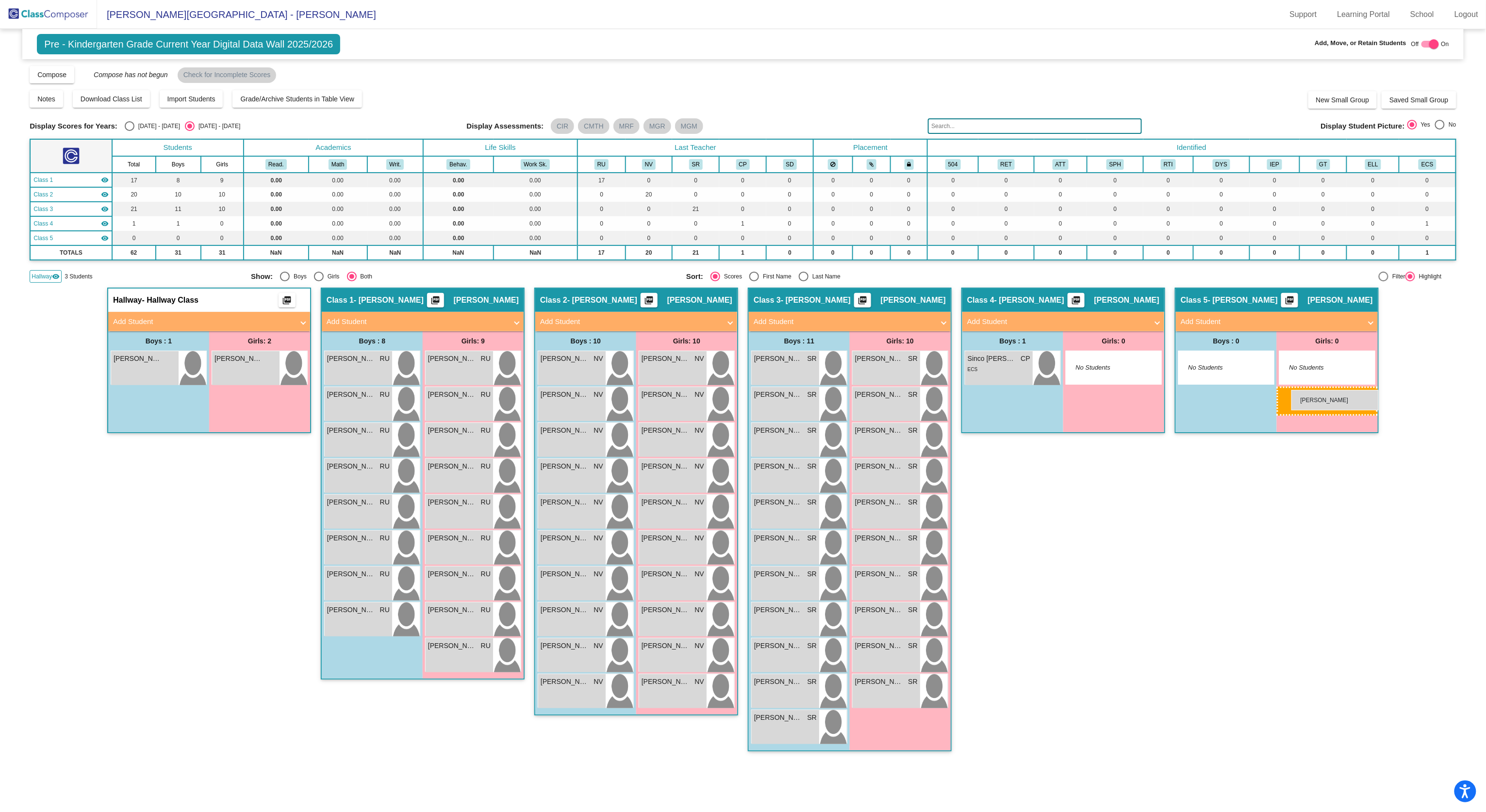
drag, startPoint x: 272, startPoint y: 370, endPoint x: 1291, endPoint y: 390, distance: 1019.2
drag, startPoint x: 247, startPoint y: 364, endPoint x: 1285, endPoint y: 364, distance: 1038.0
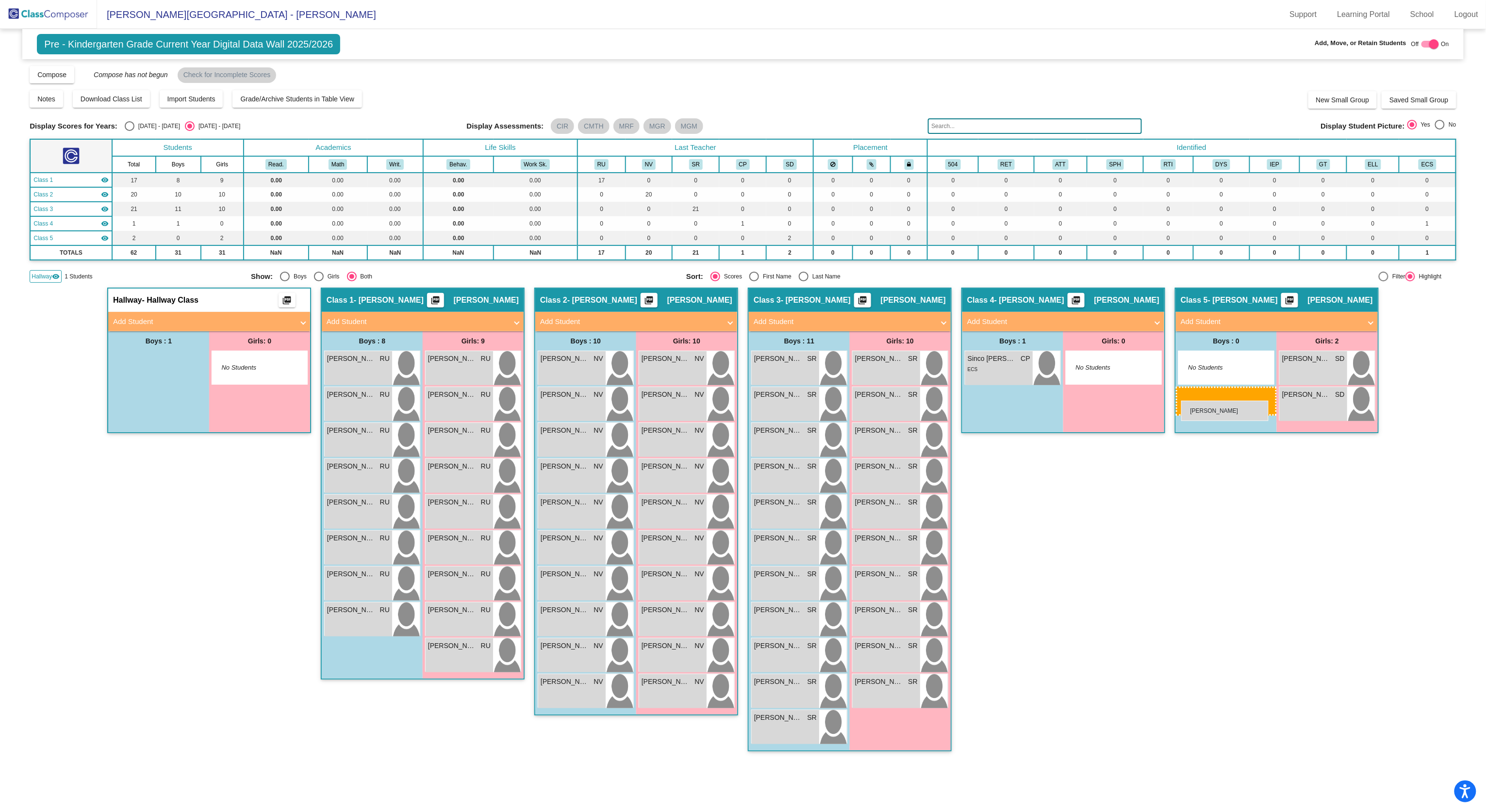
drag, startPoint x: 166, startPoint y: 368, endPoint x: 1182, endPoint y: 400, distance: 1016.5
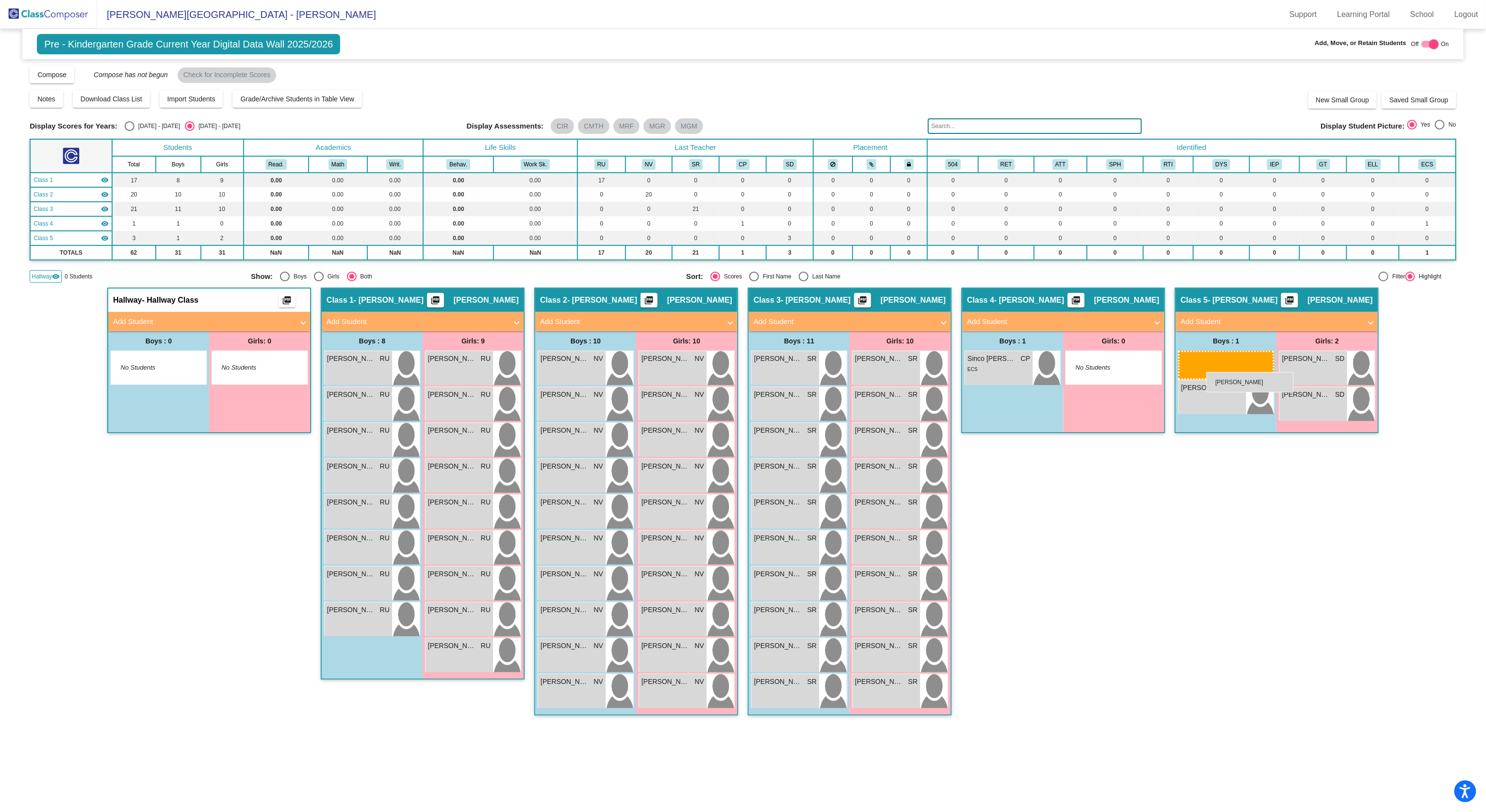
drag, startPoint x: 766, startPoint y: 408, endPoint x: 1206, endPoint y: 372, distance: 441.5
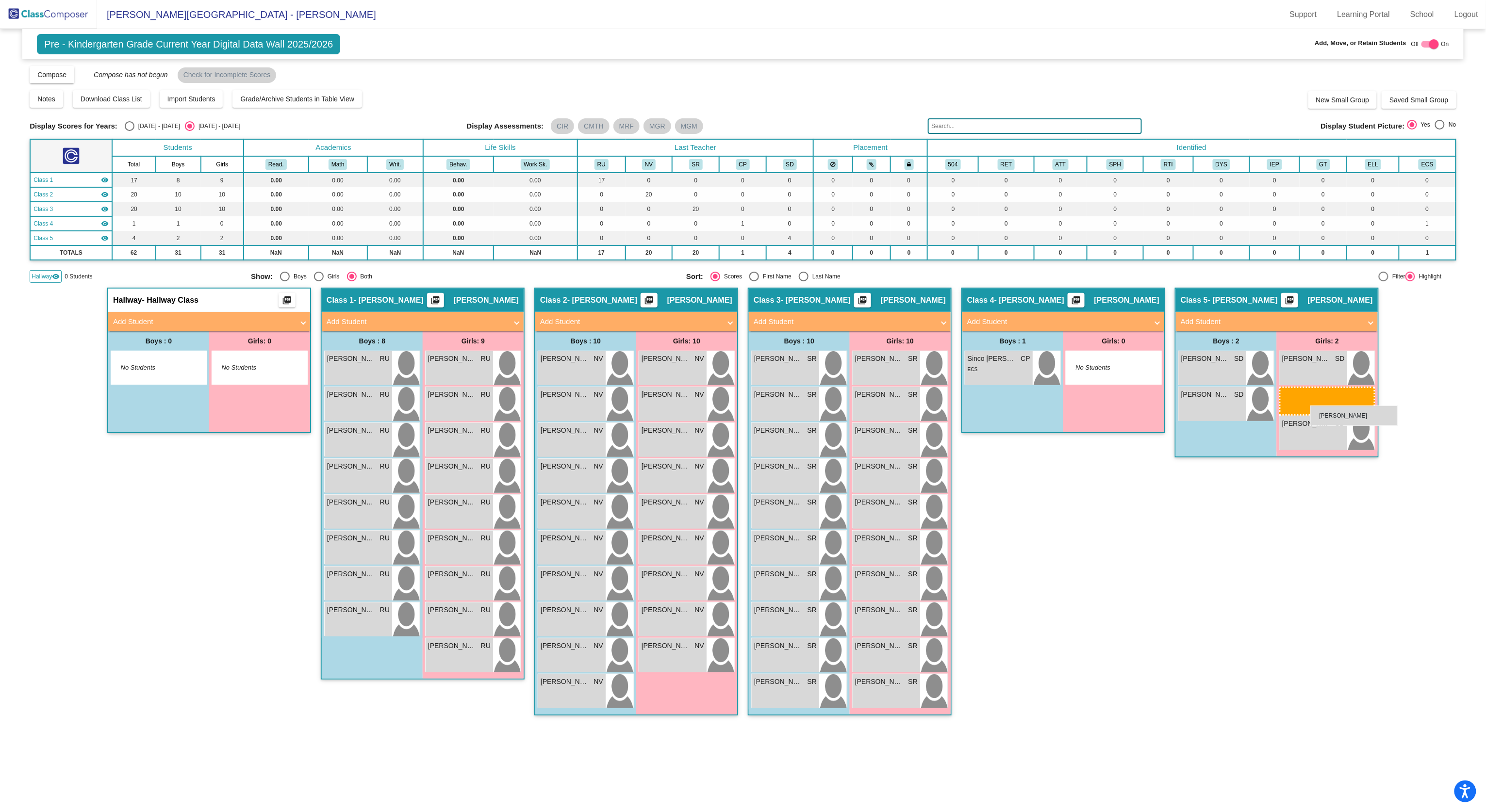
drag, startPoint x: 667, startPoint y: 476, endPoint x: 1309, endPoint y: 407, distance: 645.7
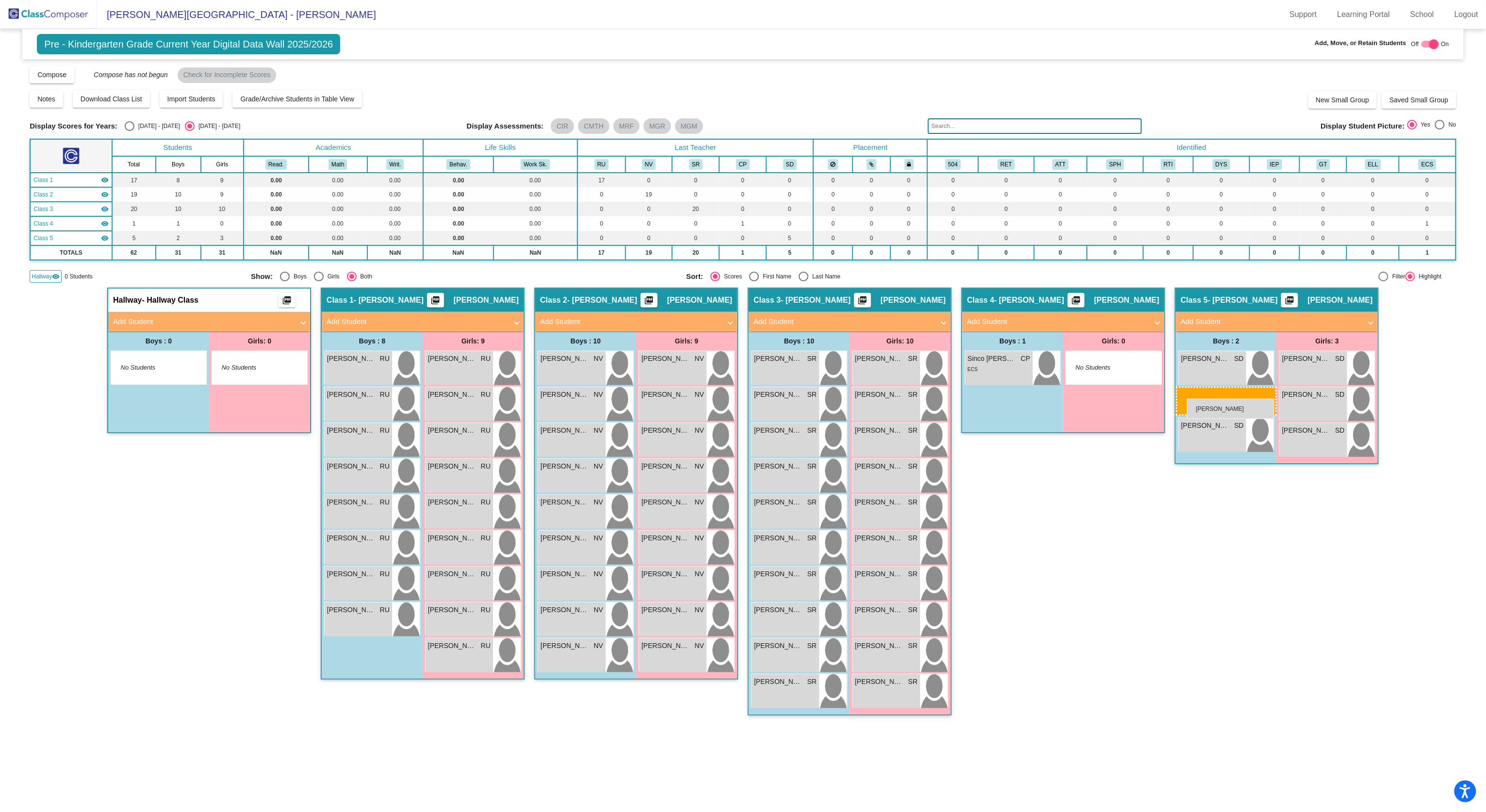
drag, startPoint x: 572, startPoint y: 583, endPoint x: 1187, endPoint y: 399, distance: 641.9
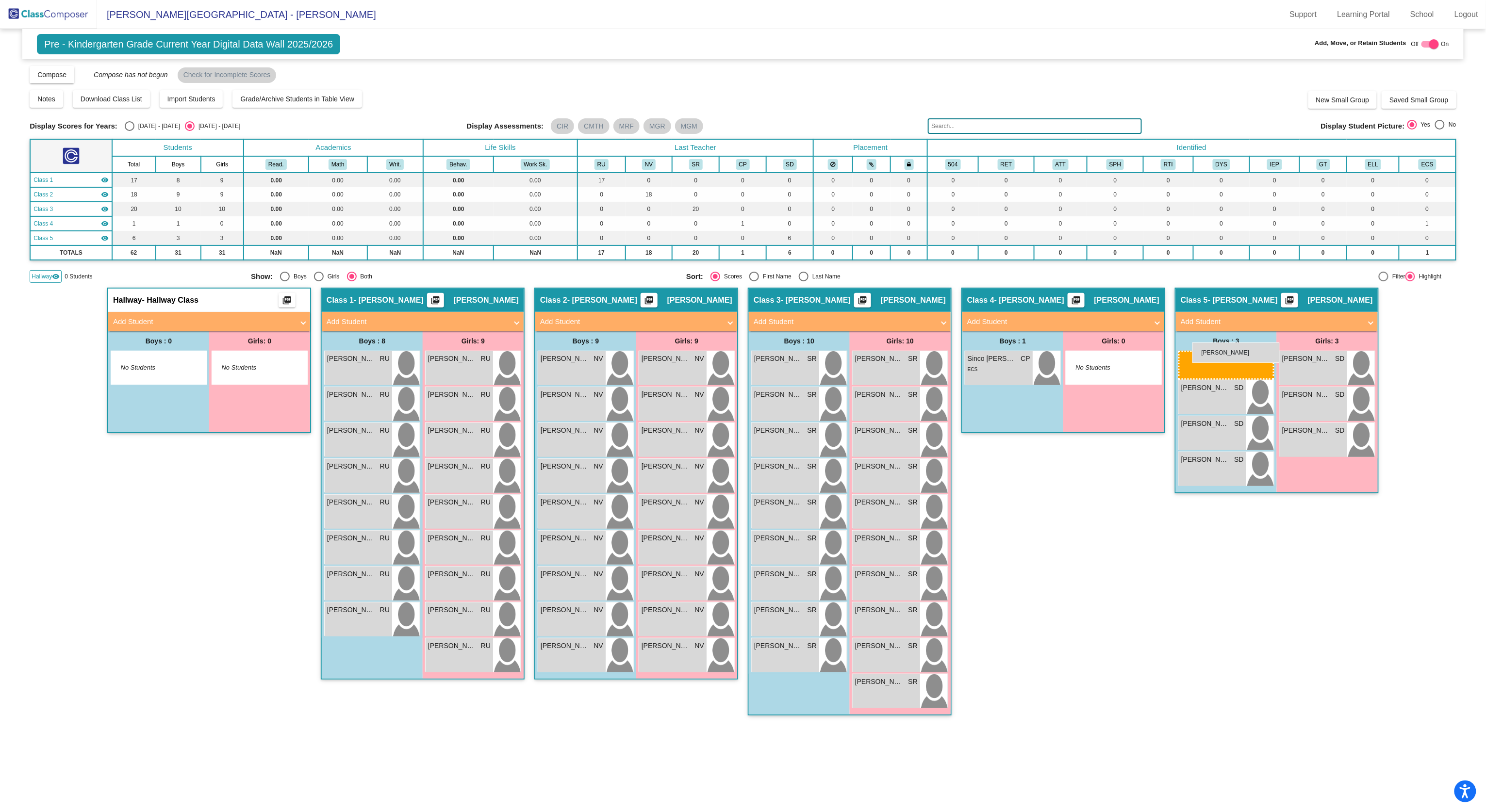
drag, startPoint x: 799, startPoint y: 616, endPoint x: 1187, endPoint y: 345, distance: 473.3
drag, startPoint x: 768, startPoint y: 611, endPoint x: 1184, endPoint y: 364, distance: 483.8
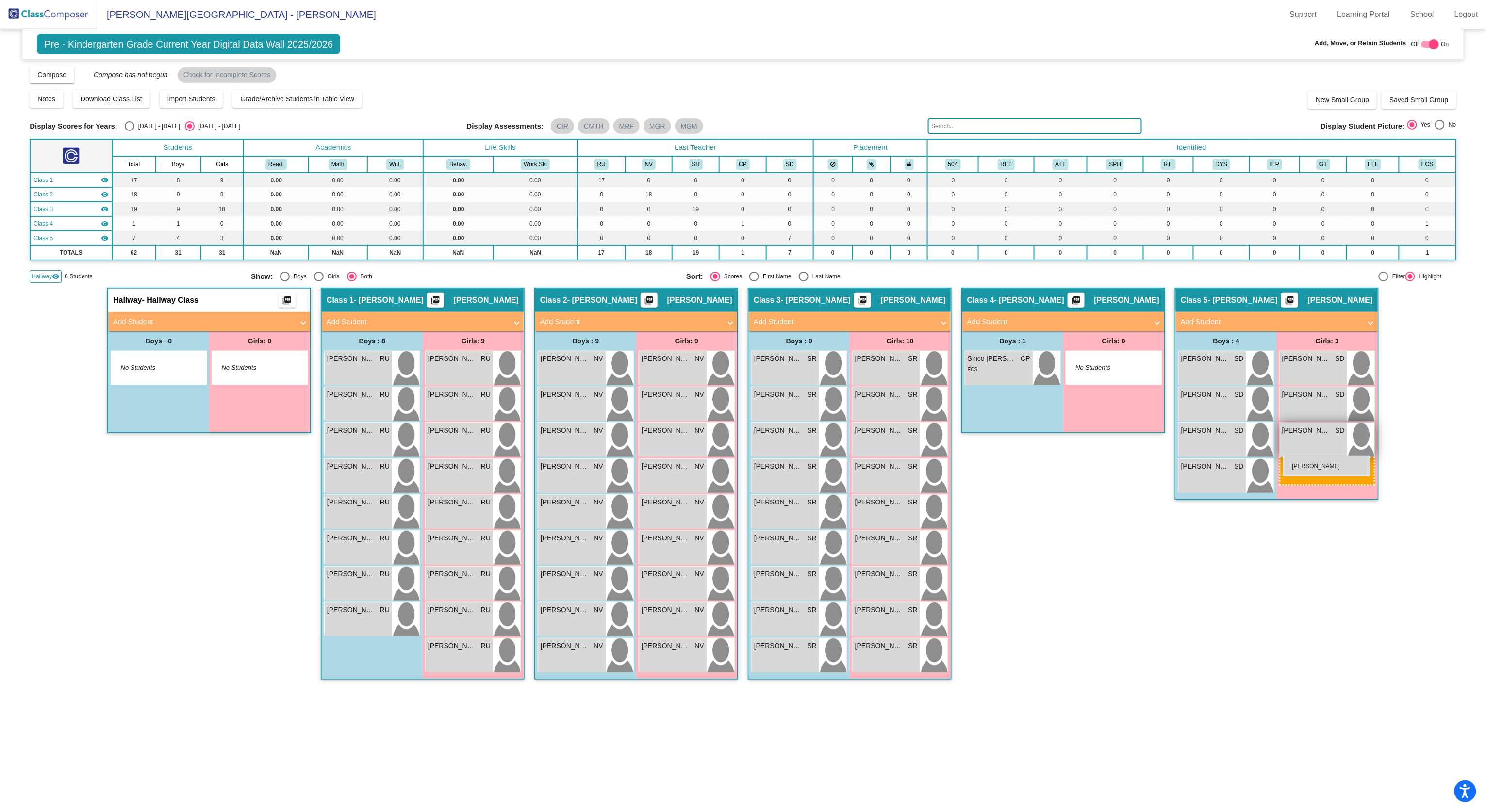
drag, startPoint x: 886, startPoint y: 438, endPoint x: 1283, endPoint y: 456, distance: 397.4
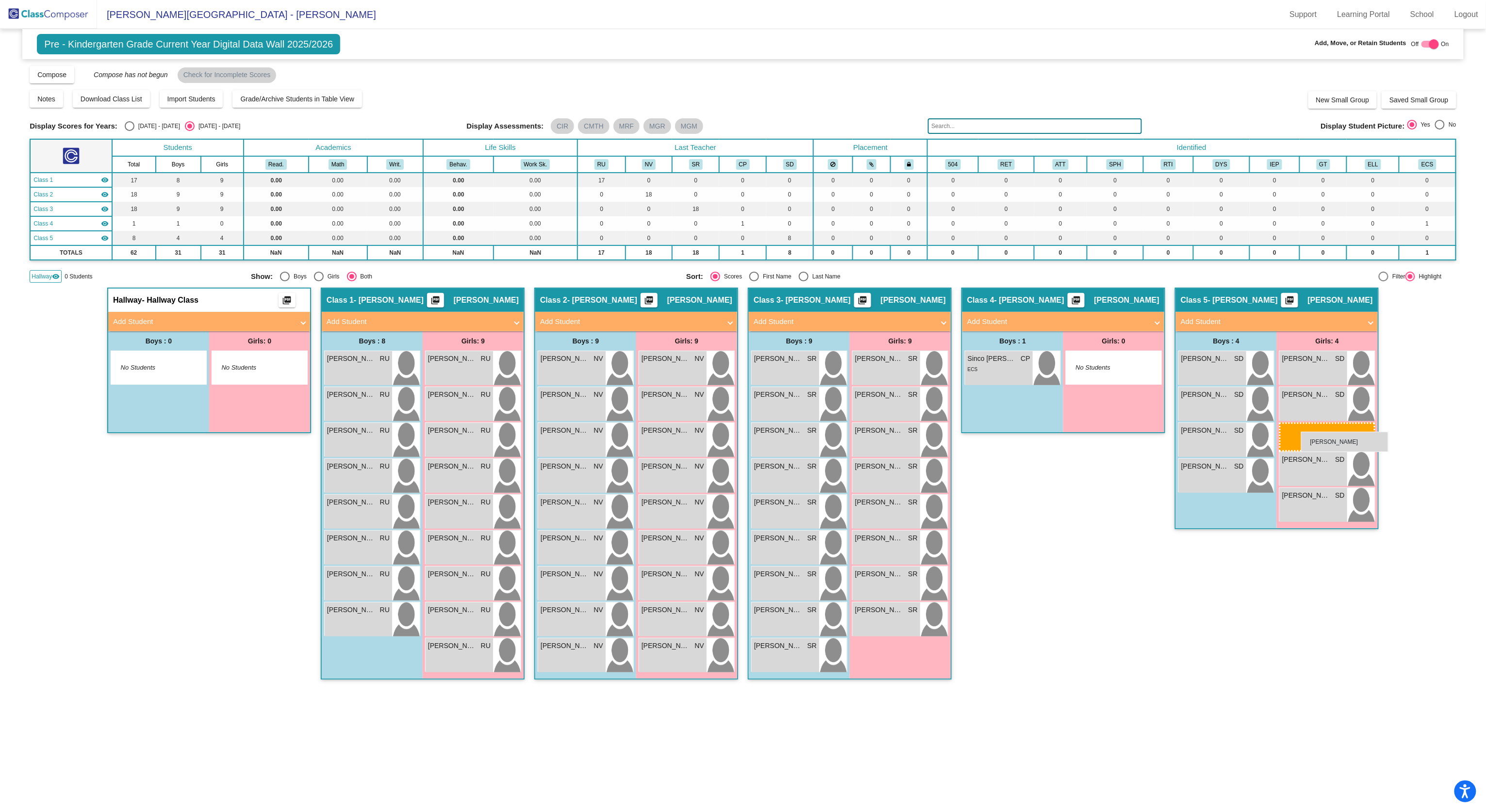
drag, startPoint x: 886, startPoint y: 443, endPoint x: 1301, endPoint y: 431, distance: 415.2
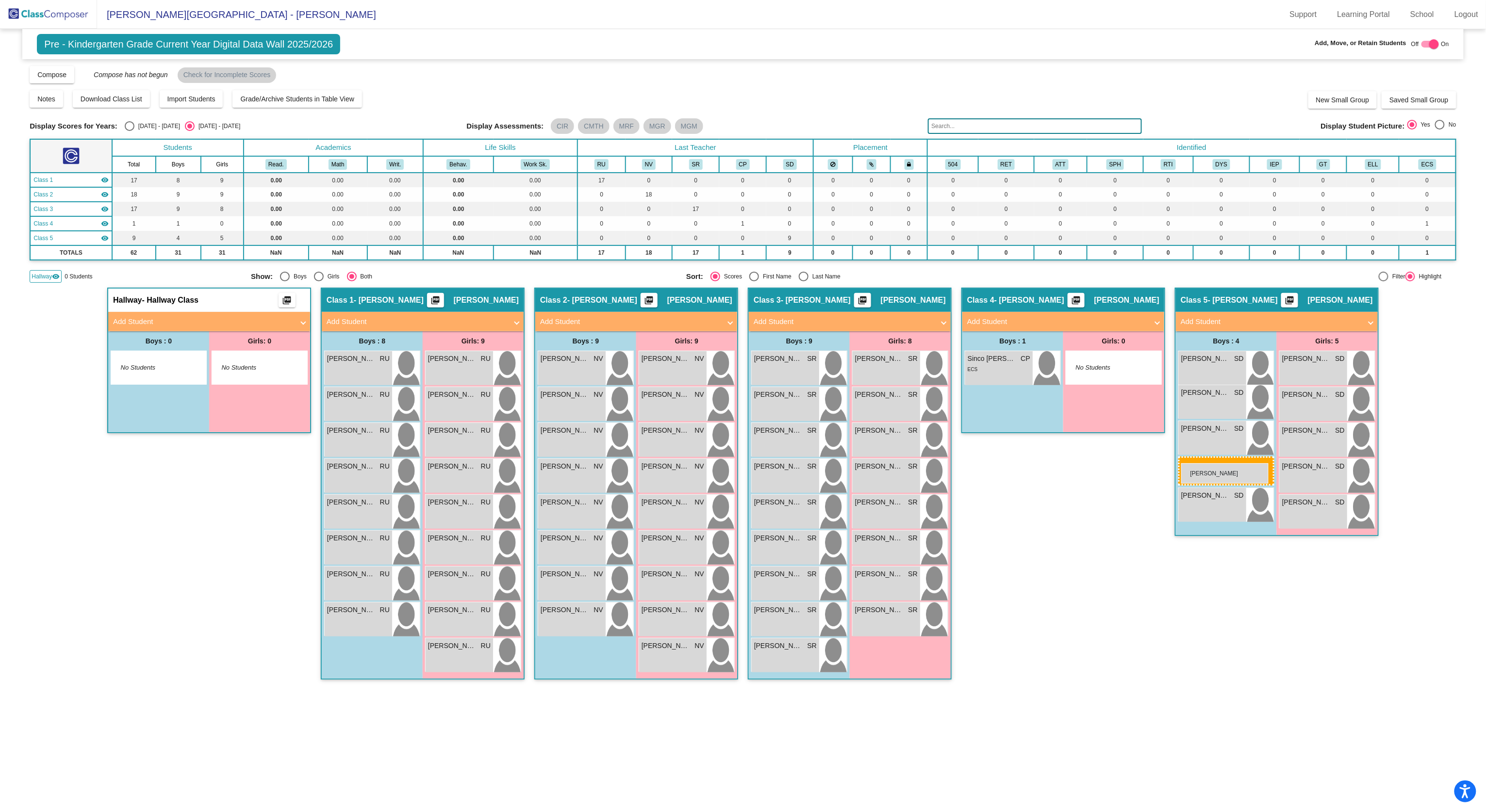
drag, startPoint x: 582, startPoint y: 472, endPoint x: 1181, endPoint y: 463, distance: 599.1
click at [151, 325] on mat-panel-title "Add Student" at bounding box center [203, 322] width 180 height 11
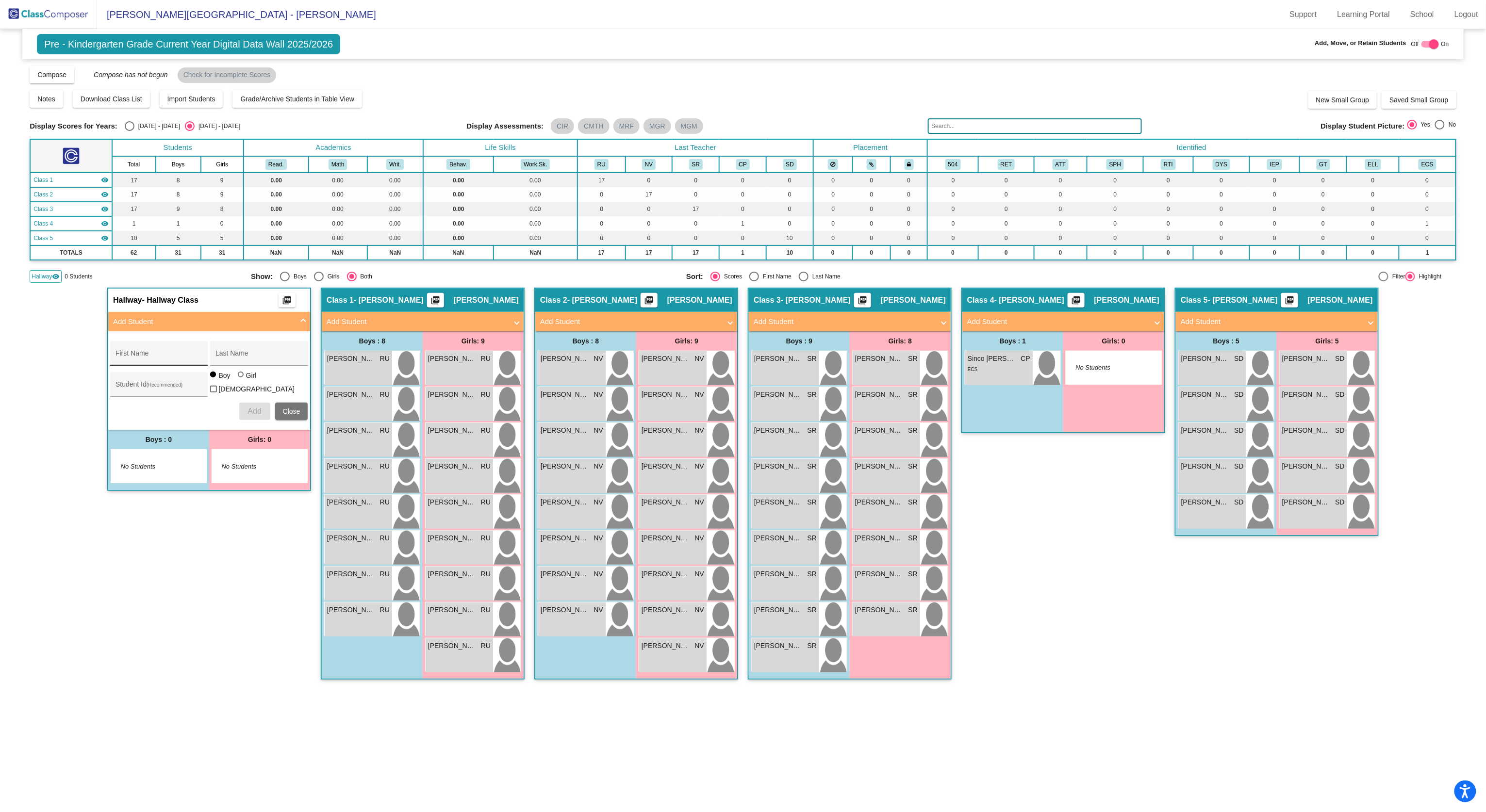
click at [166, 353] on input "First Name" at bounding box center [159, 357] width 87 height 8
type input "Felipe"
click at [274, 358] on input "Arredon" at bounding box center [259, 357] width 87 height 8
type input "A"
type input "Arredondo"
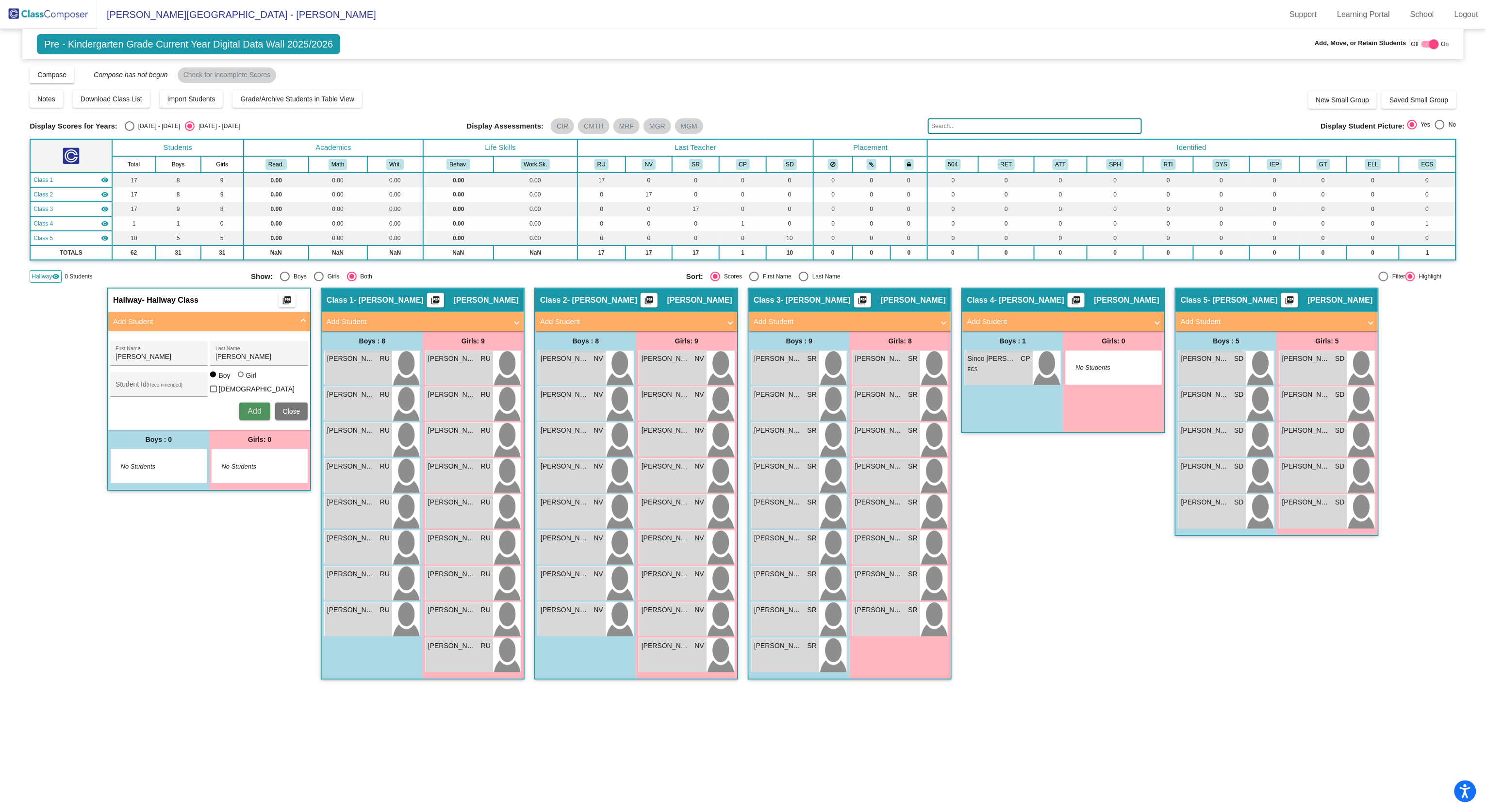
click at [247, 405] on span "Add" at bounding box center [254, 410] width 14 height 8
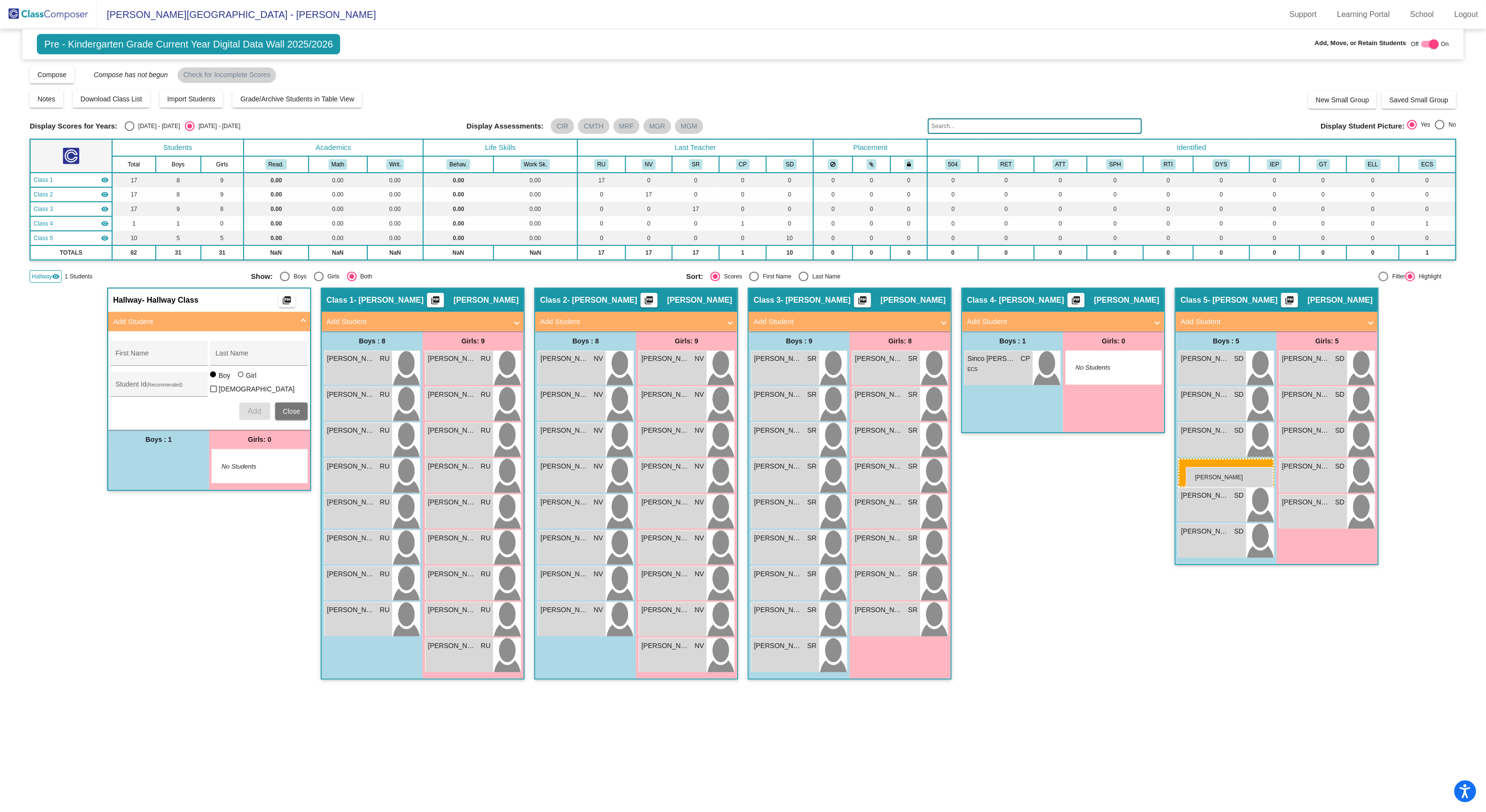
drag, startPoint x: 617, startPoint y: 465, endPoint x: 1186, endPoint y: 467, distance: 569.0
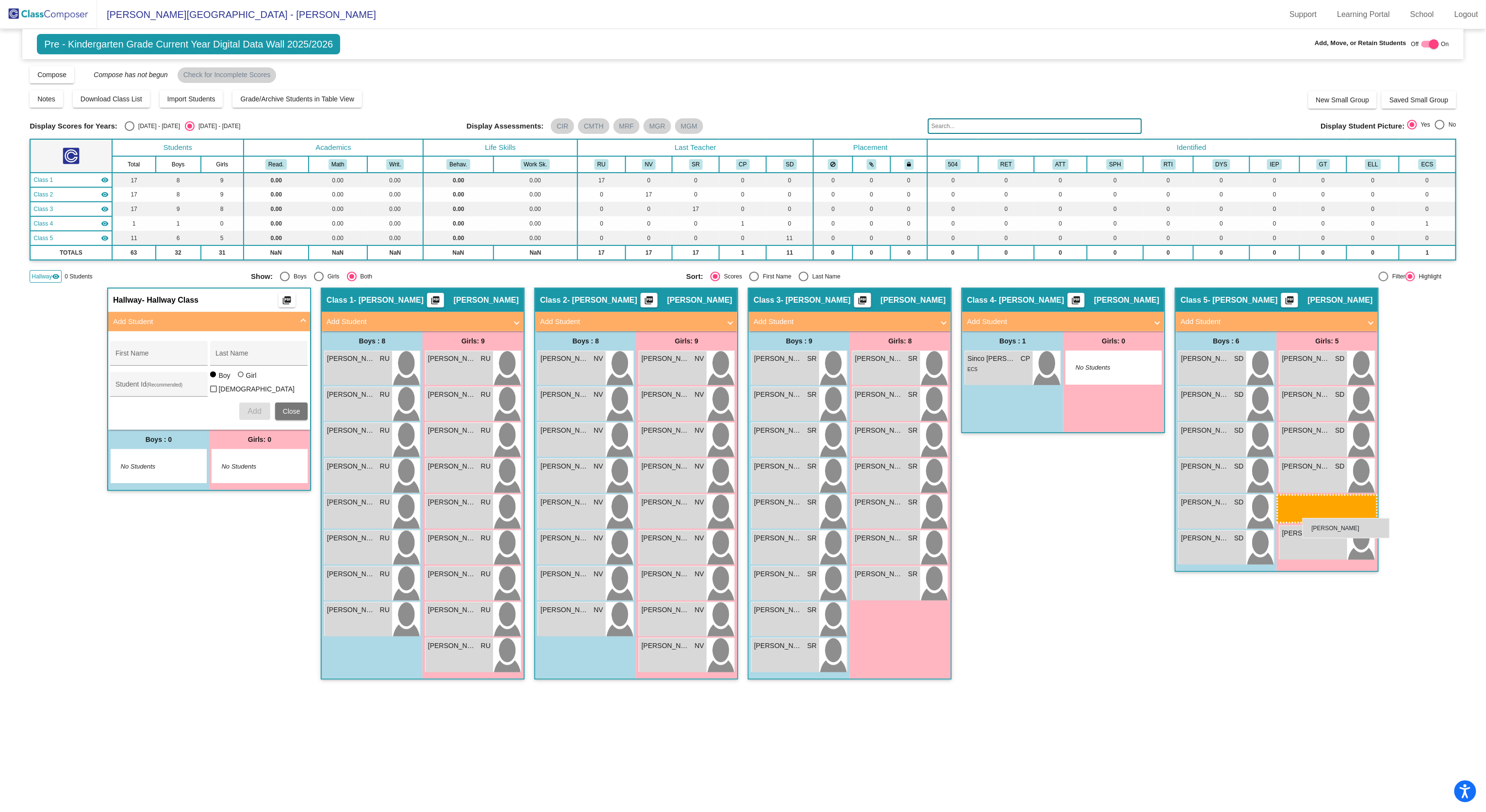
drag, startPoint x: 897, startPoint y: 441, endPoint x: 1302, endPoint y: 518, distance: 412.3
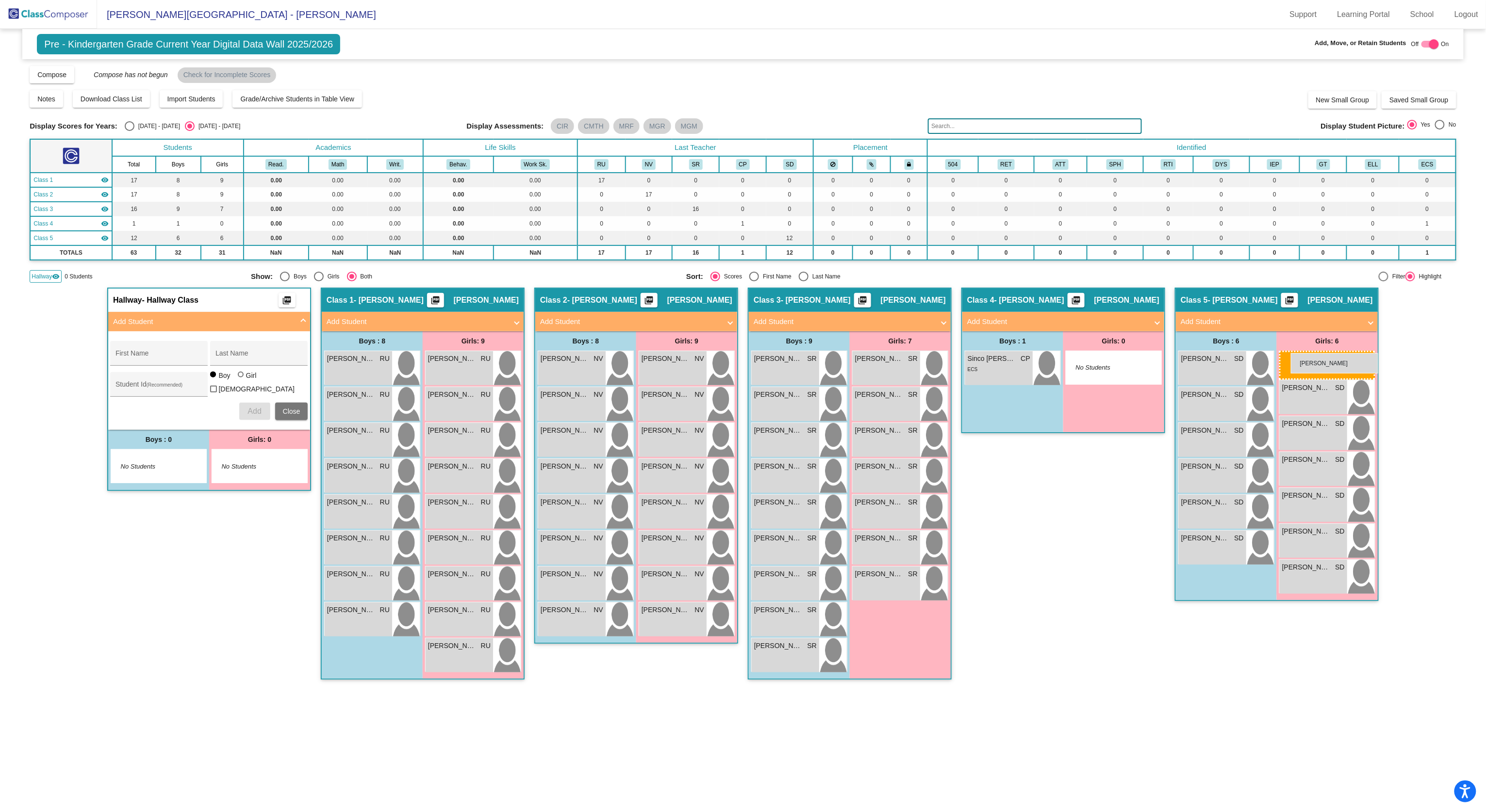
drag, startPoint x: 657, startPoint y: 366, endPoint x: 1291, endPoint y: 353, distance: 634.1
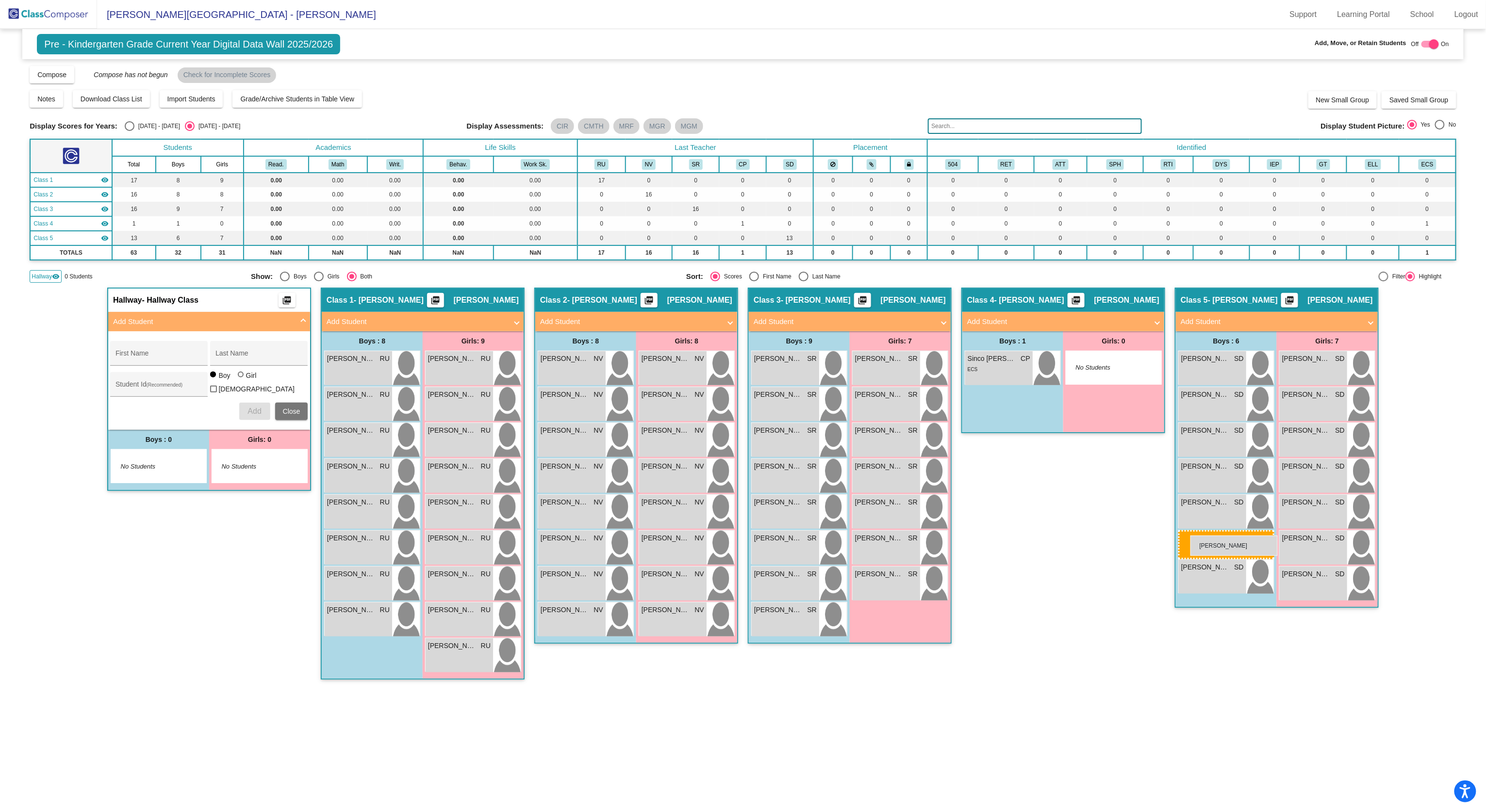
drag, startPoint x: 804, startPoint y: 625, endPoint x: 1190, endPoint y: 536, distance: 396.1
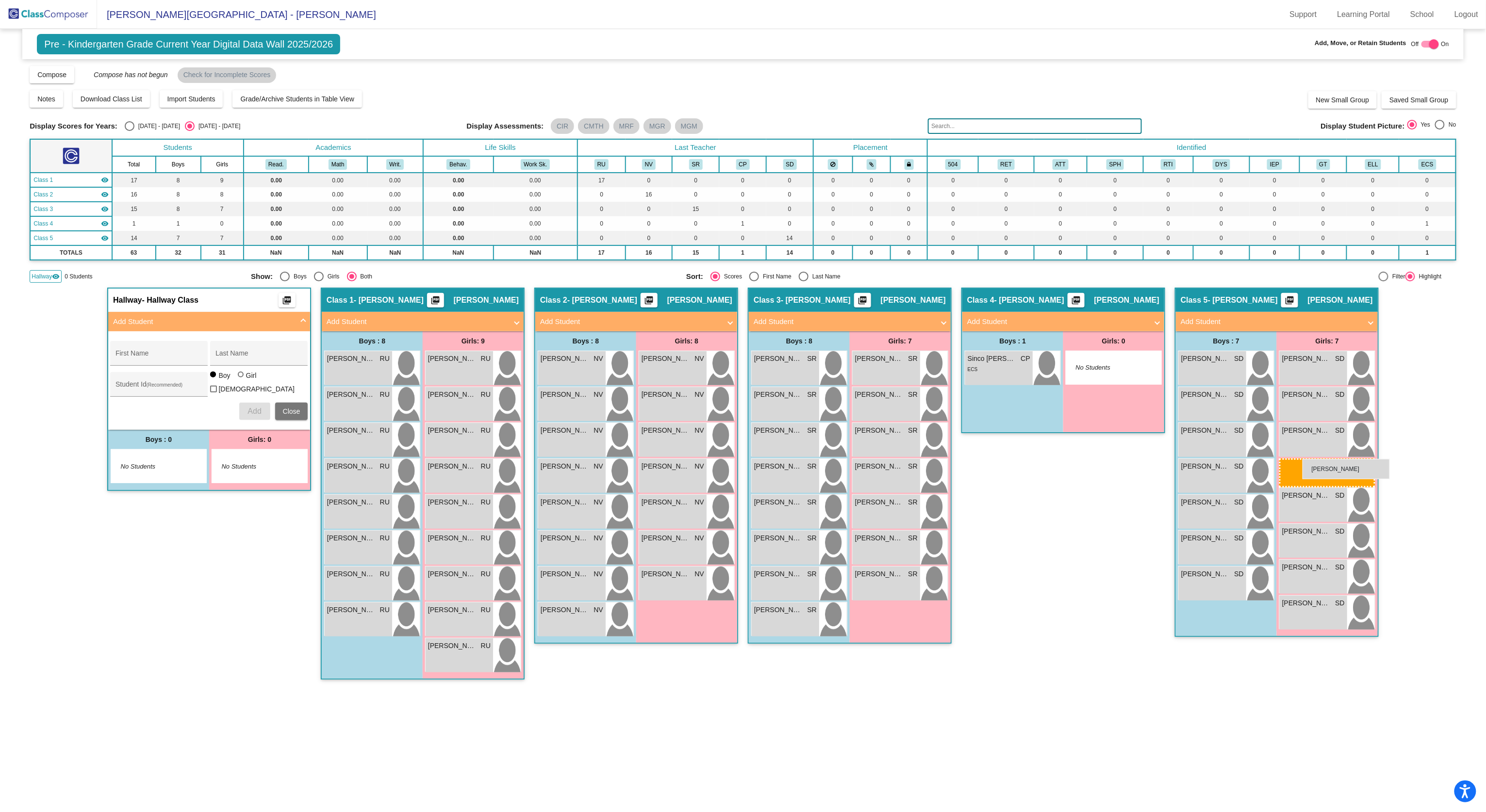
drag, startPoint x: 690, startPoint y: 542, endPoint x: 1302, endPoint y: 459, distance: 617.6
click at [745, 41] on div at bounding box center [1434, 44] width 10 height 10
checkbox input "false"
